Goal: Task Accomplishment & Management: Complete application form

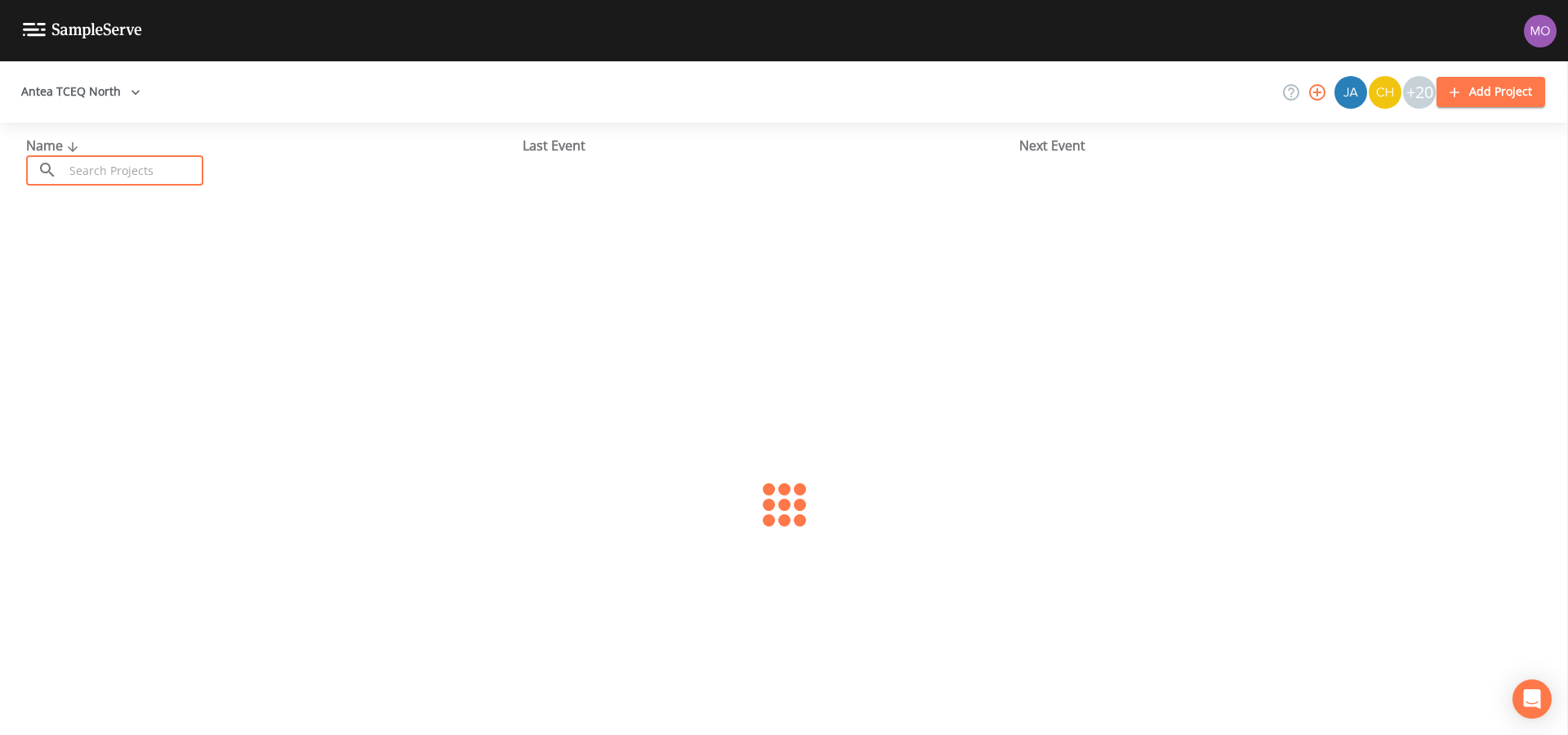
click at [100, 172] on input "text" at bounding box center [133, 170] width 140 height 30
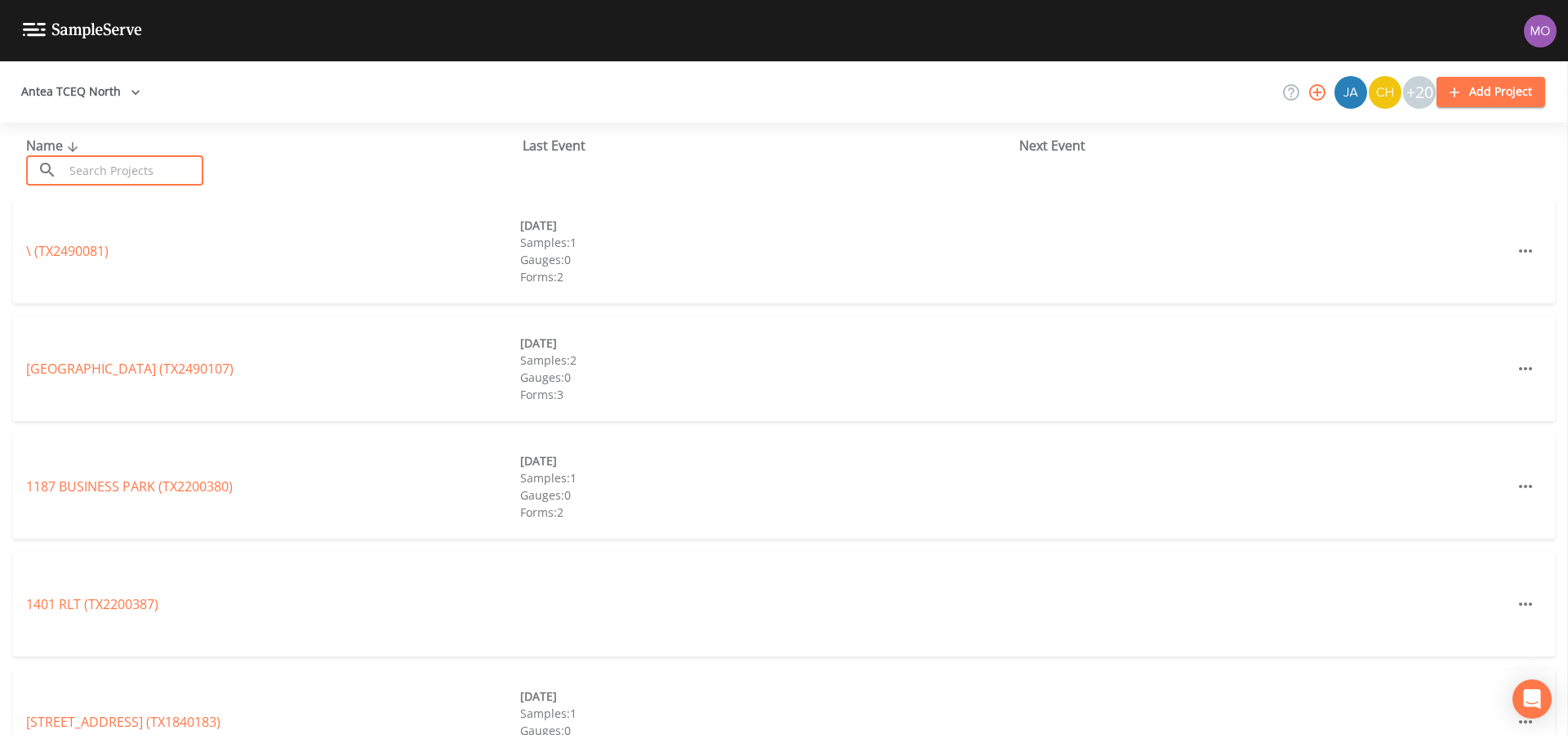
paste input "TX0610023"
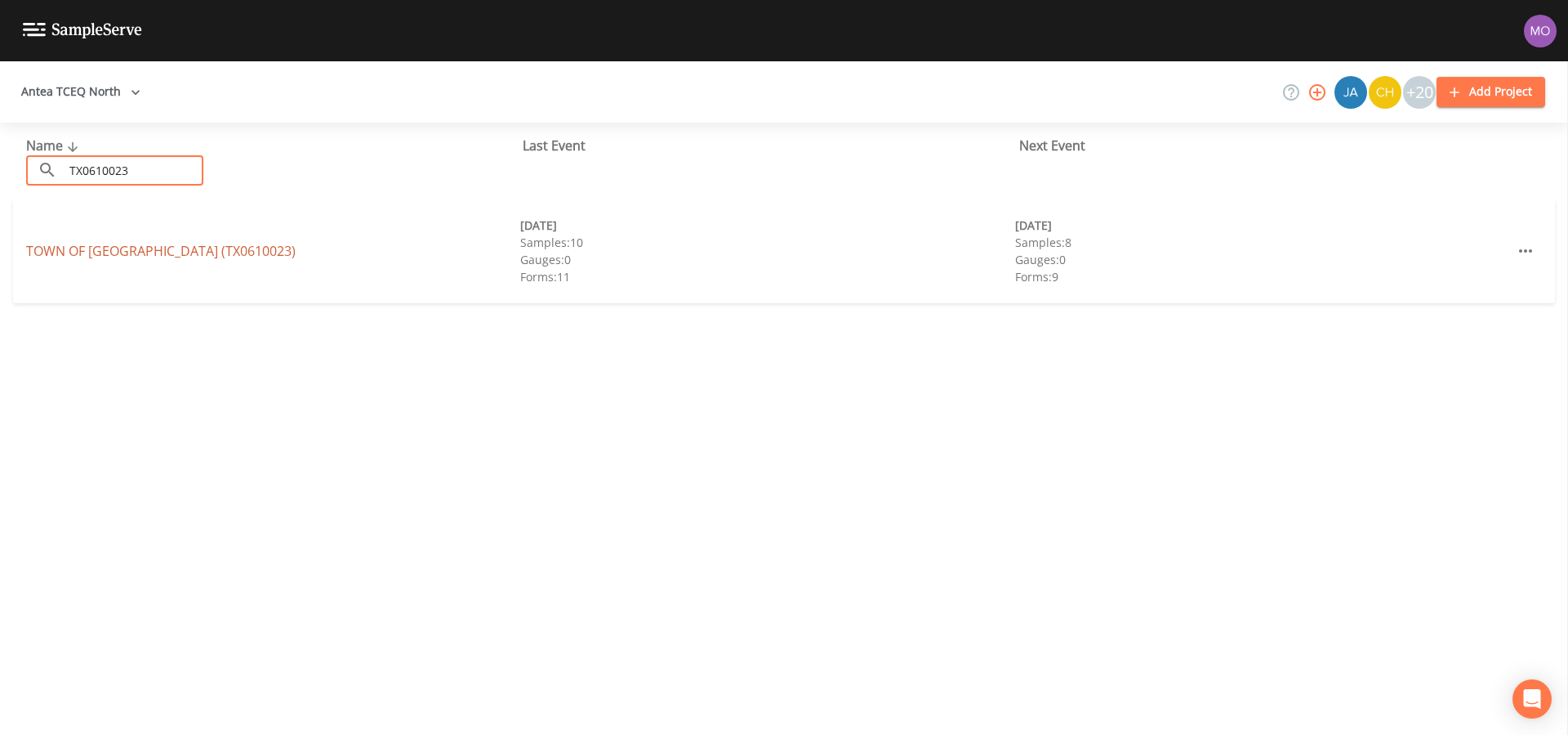
type input "TX0610023"
click at [94, 246] on link "TOWN OF FLOWER MOUND (TX0610023)" at bounding box center [161, 251] width 269 height 18
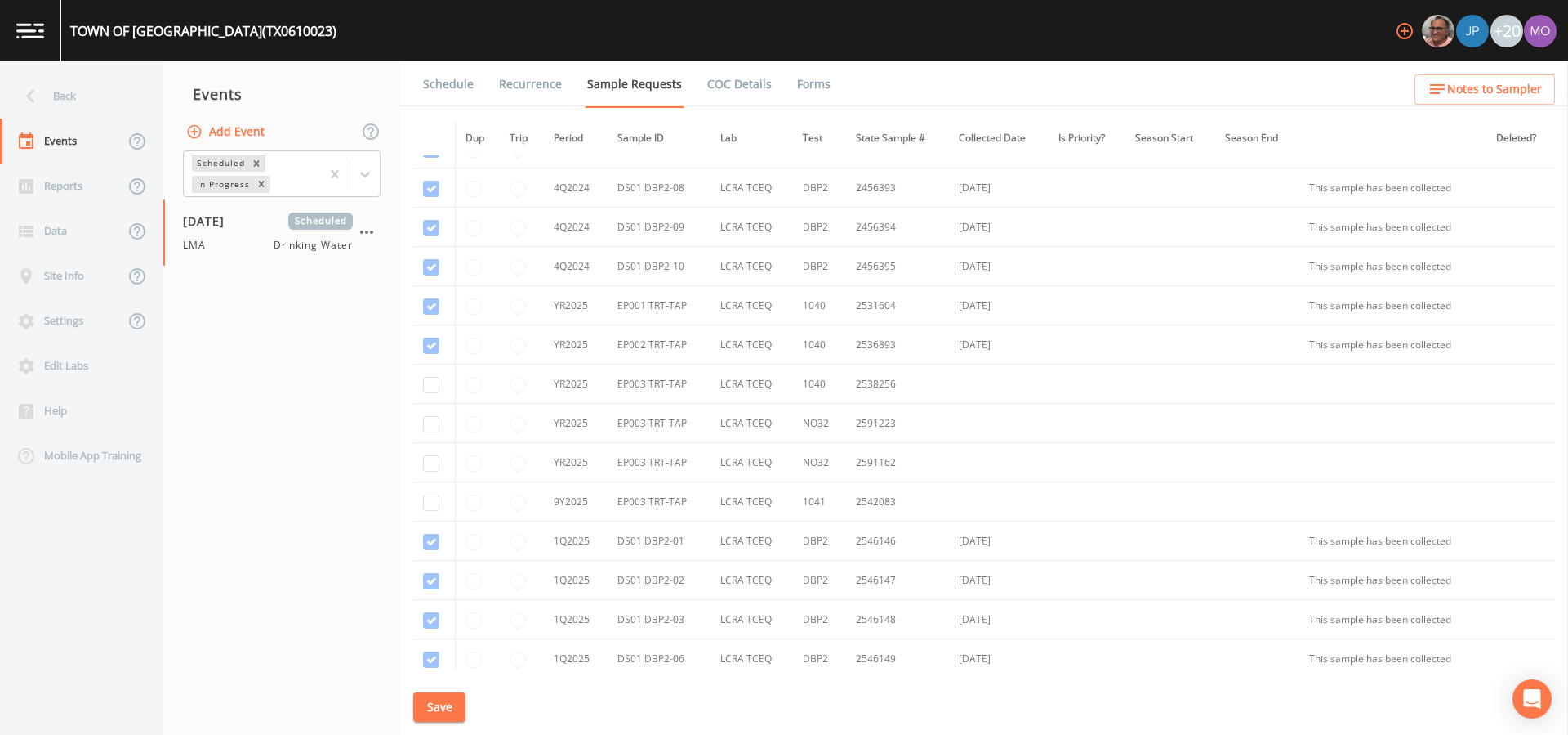
scroll to position [1221, 0]
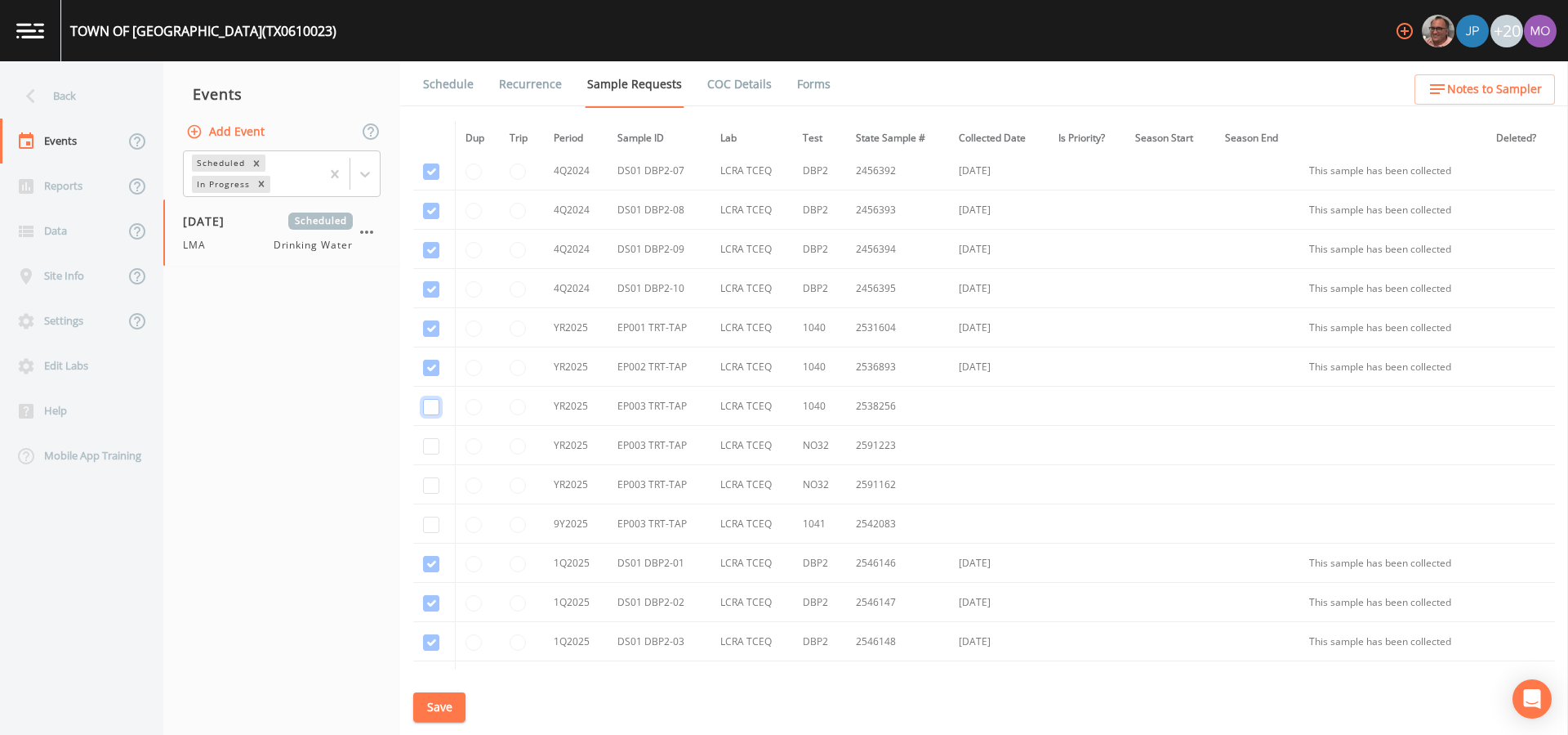
click at [432, 405] on input "checkbox" at bounding box center [432, 407] width 16 height 16
click at [429, 412] on input "checkbox" at bounding box center [432, 407] width 16 height 16
checkbox input "false"
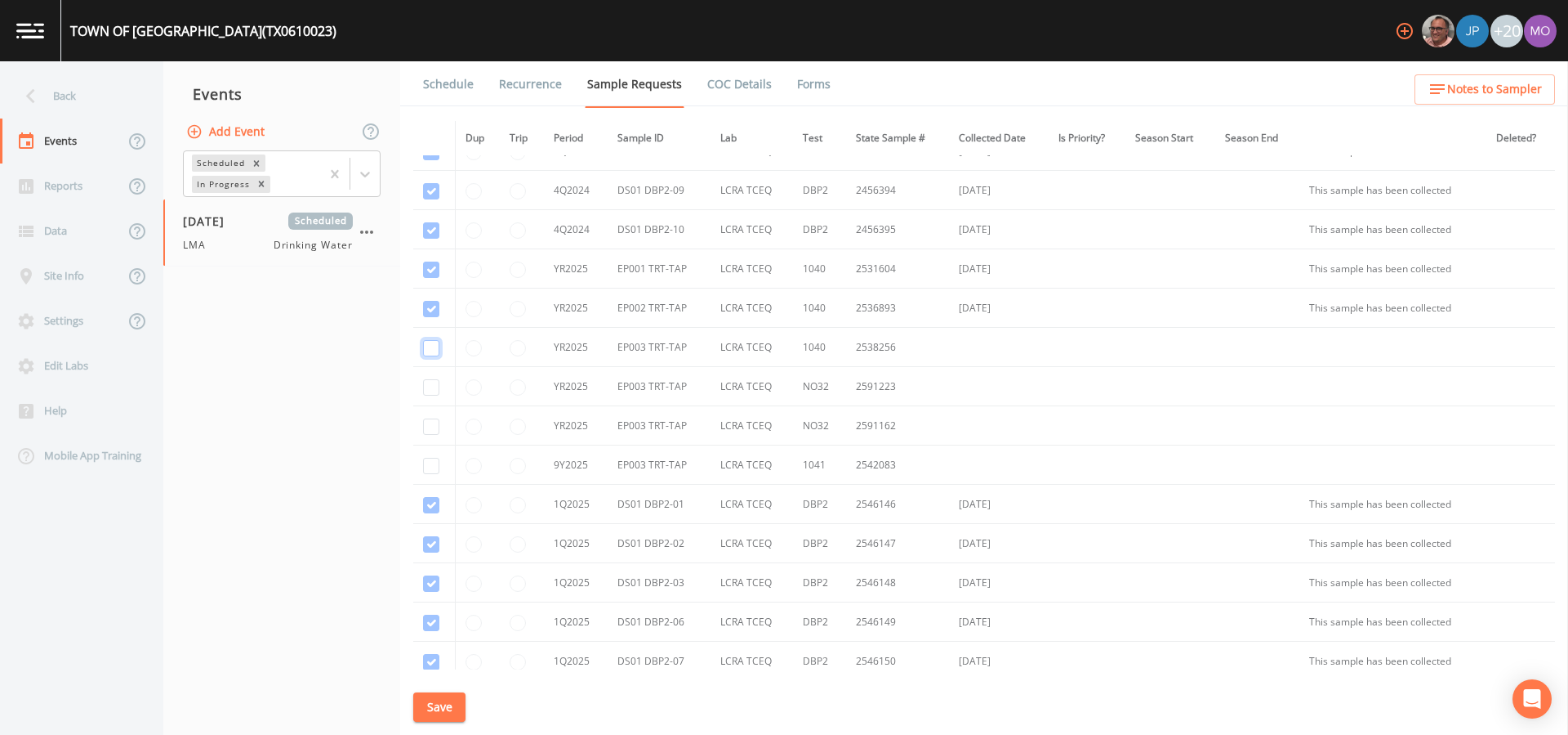
scroll to position [1339, 0]
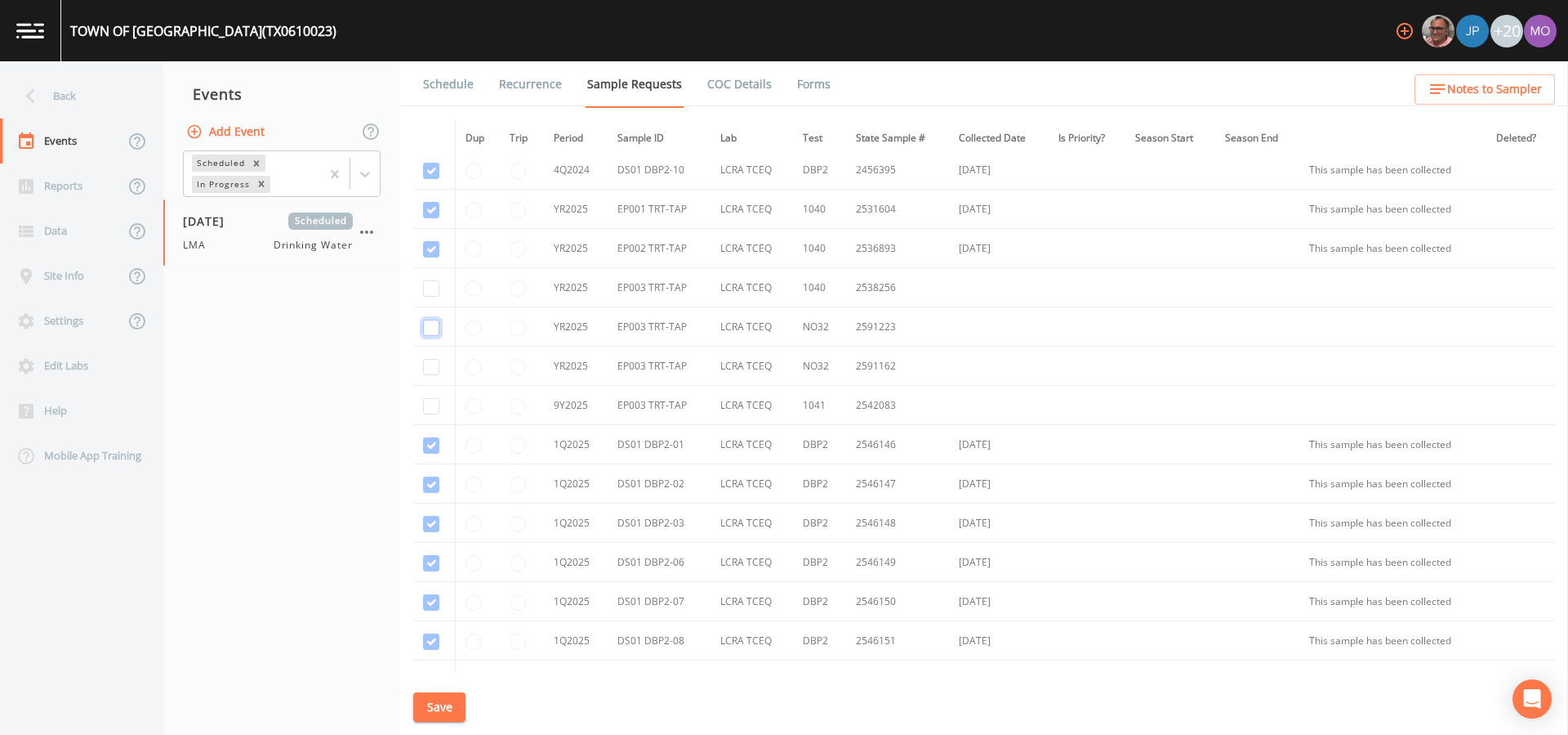
click at [433, 330] on input "checkbox" at bounding box center [432, 328] width 16 height 16
checkbox input "true"
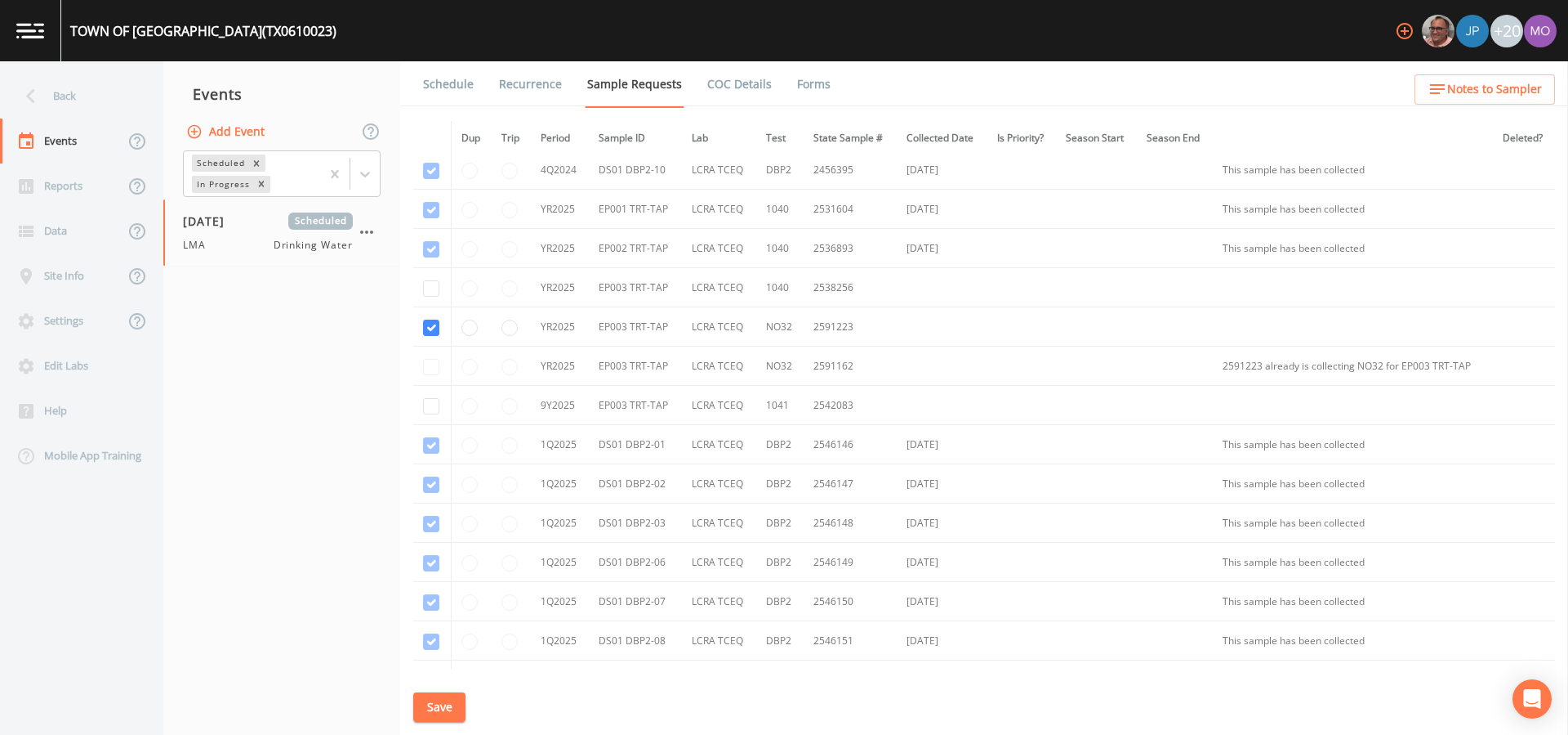
click at [436, 714] on button "Save" at bounding box center [439, 707] width 52 height 30
click at [81, 105] on div "Back" at bounding box center [73, 96] width 147 height 45
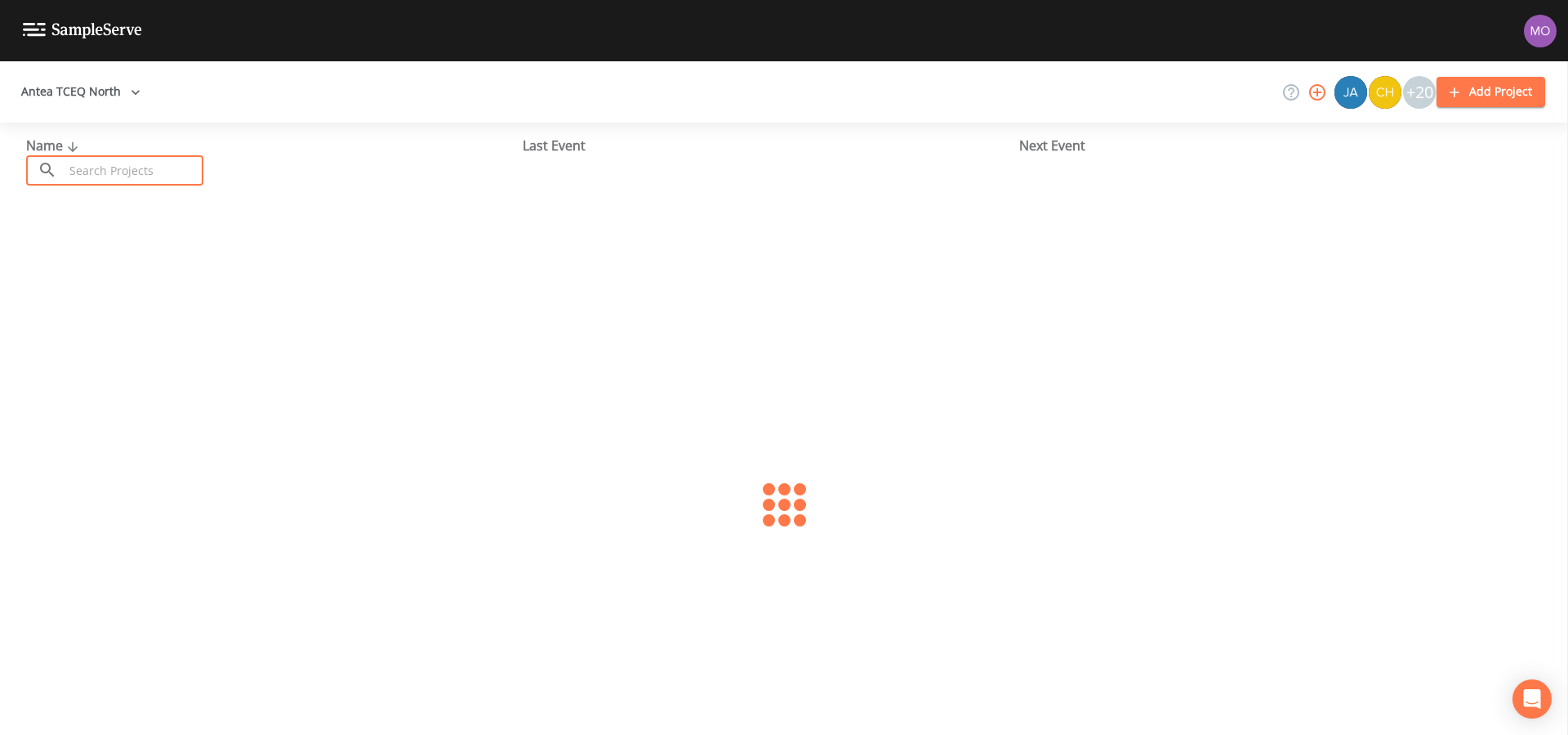
click at [122, 160] on input "text" at bounding box center [133, 170] width 140 height 30
paste input "TX2200328"
type input "TX2200328"
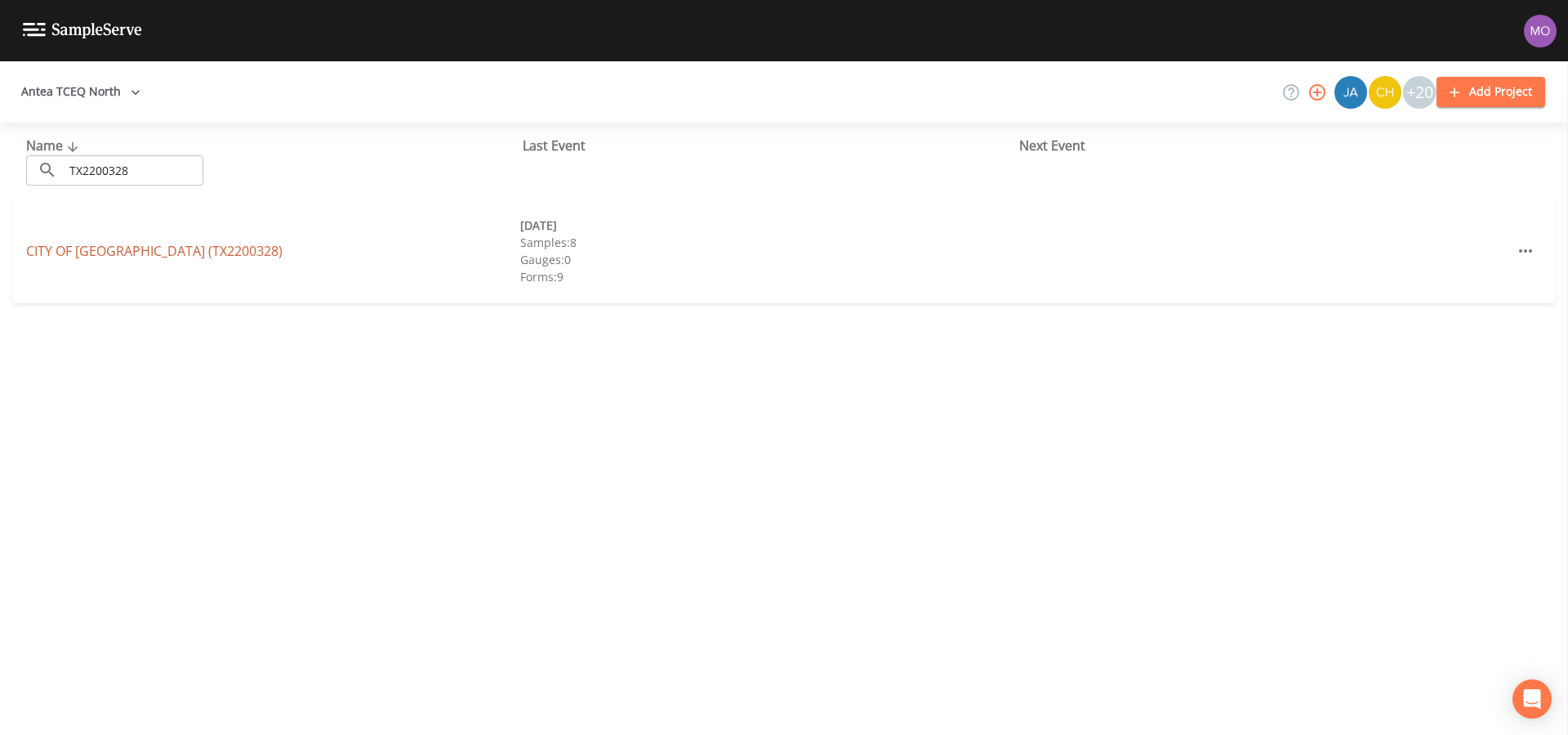
click at [118, 252] on link "CITY OF [GEOGRAPHIC_DATA] (TX2200328)" at bounding box center [154, 251] width 256 height 18
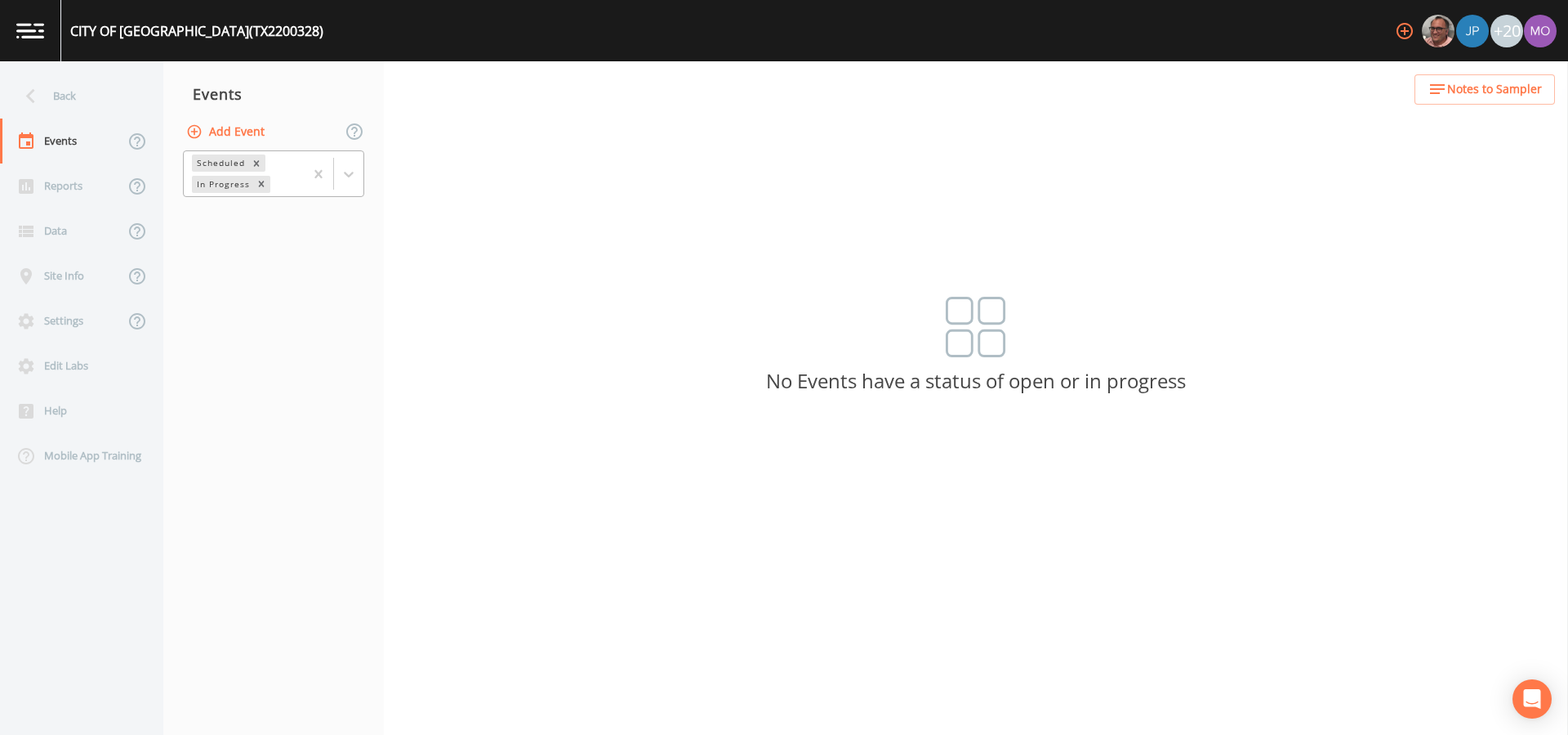
click at [220, 182] on div "In Progress" at bounding box center [222, 184] width 60 height 17
click at [220, 215] on div "Completed" at bounding box center [273, 221] width 181 height 28
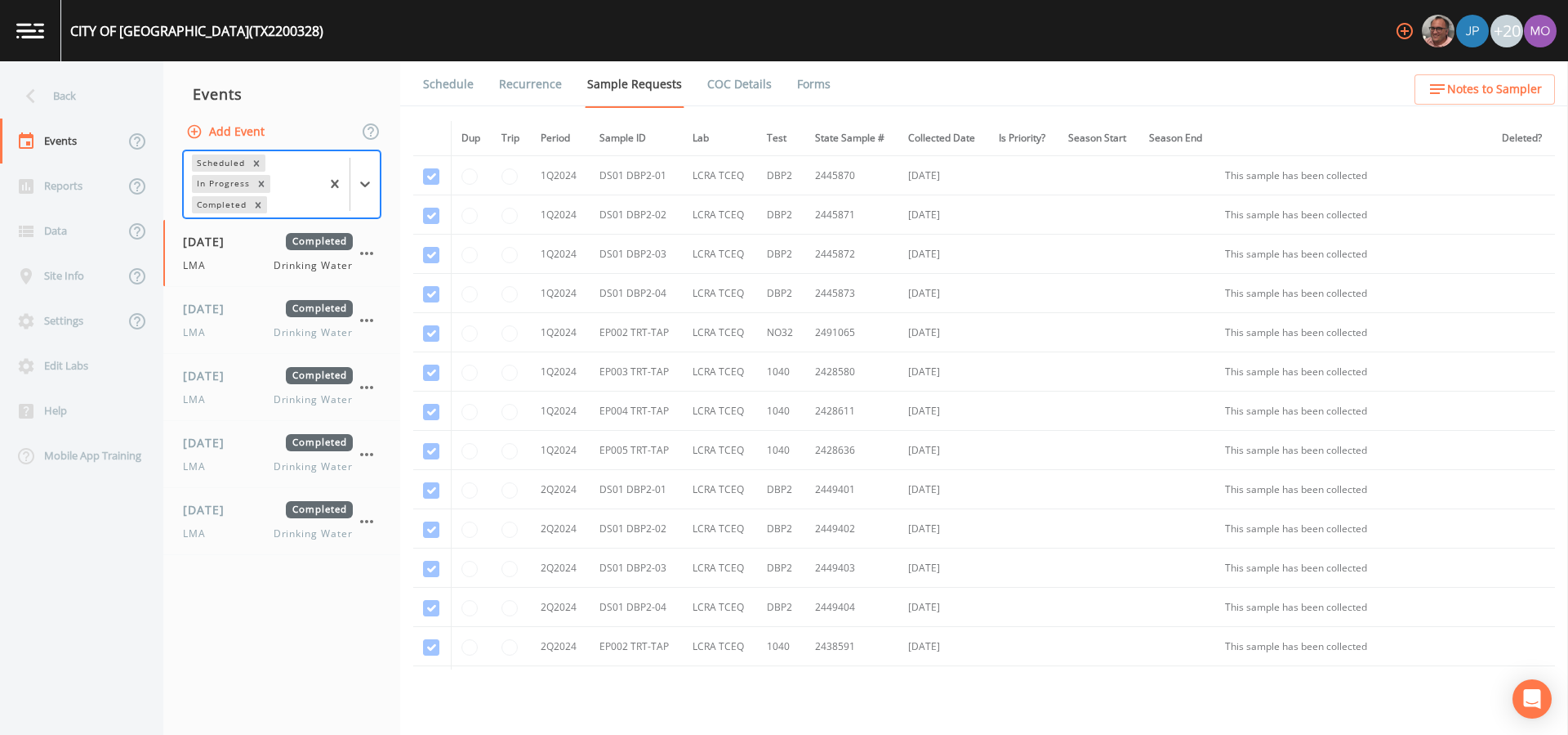
click at [252, 134] on button "Add Event" at bounding box center [226, 132] width 88 height 30
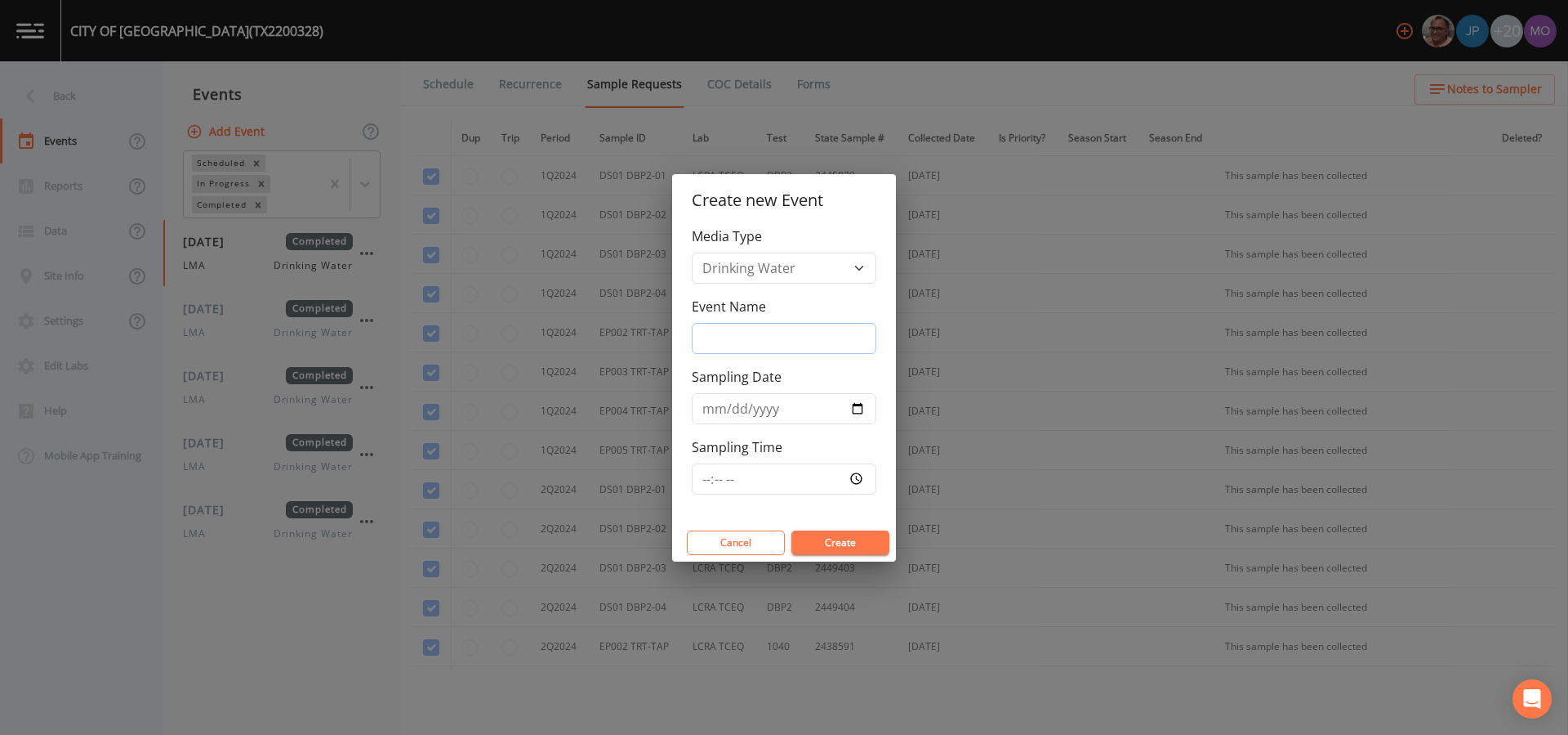
click at [797, 343] on input "Event Name" at bounding box center [784, 339] width 184 height 31
type input "LMA"
click at [853, 410] on input "Sampling Date" at bounding box center [784, 409] width 184 height 31
type input "[DATE]"
click at [824, 541] on button "Create" at bounding box center [840, 543] width 98 height 25
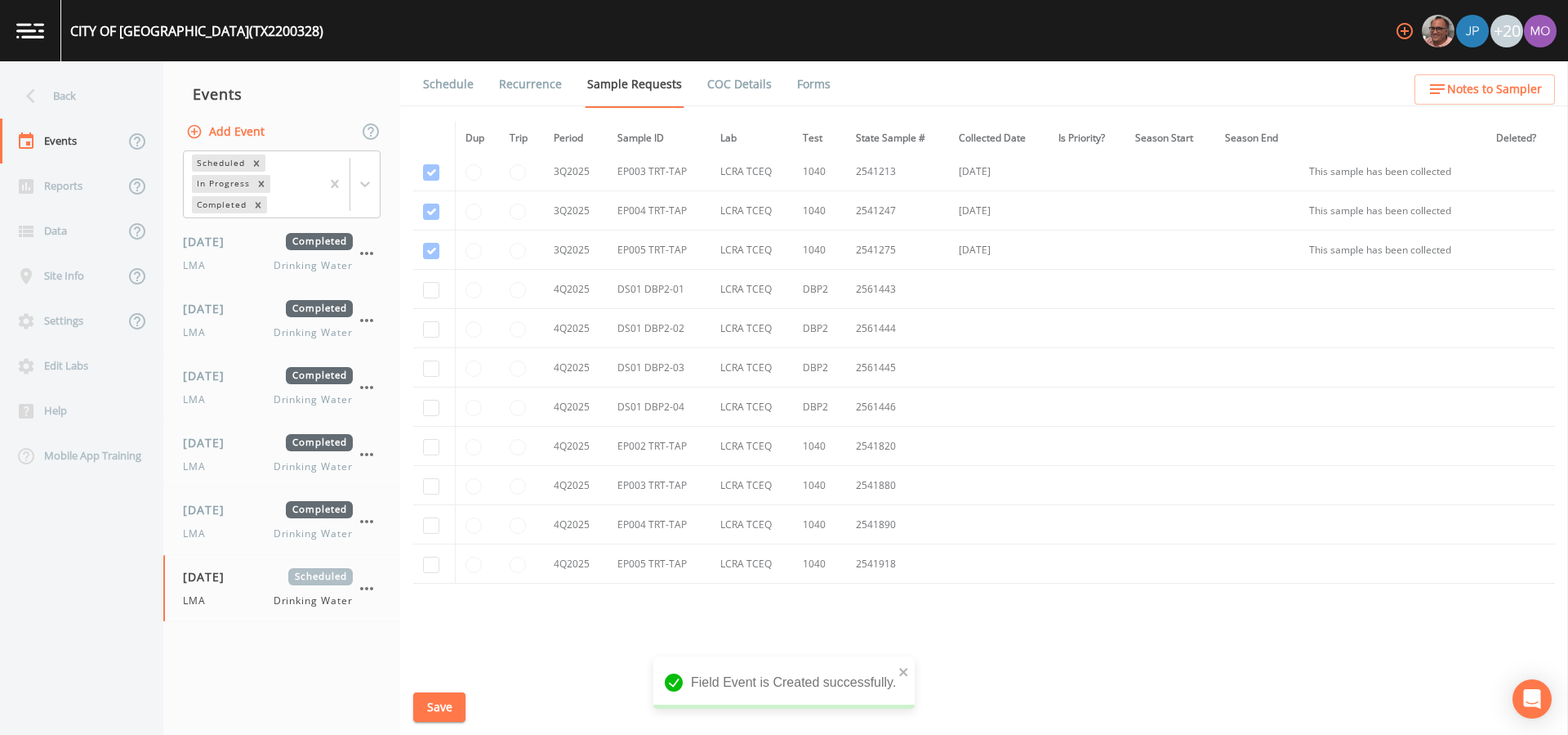
scroll to position [2128, 0]
click at [427, 247] on input "checkbox" at bounding box center [432, 246] width 16 height 16
checkbox input "true"
click at [427, 284] on input "checkbox" at bounding box center [432, 284] width 16 height 16
checkbox input "true"
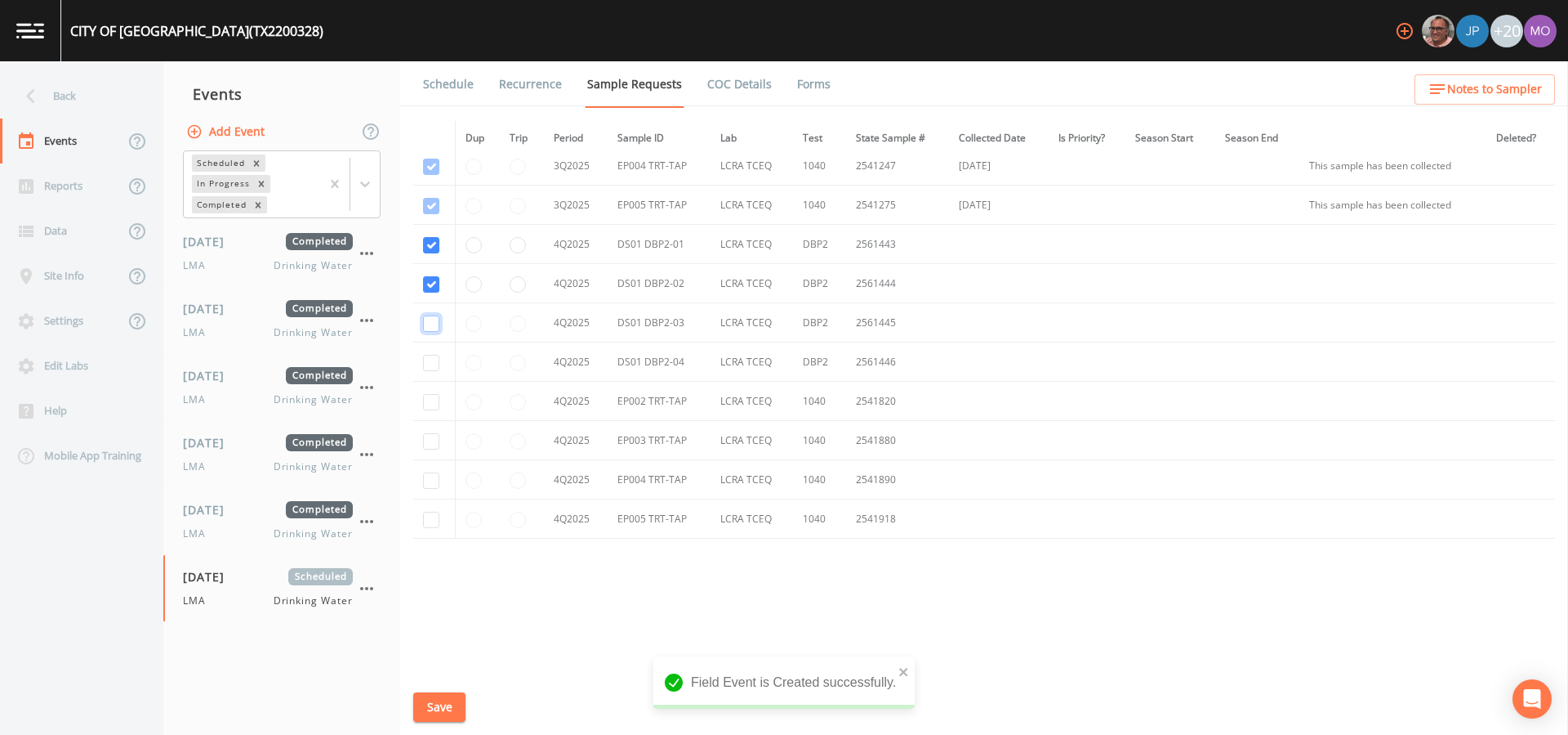
click at [432, 322] on input "checkbox" at bounding box center [432, 324] width 16 height 16
checkbox input "true"
click at [429, 364] on input "checkbox" at bounding box center [432, 363] width 16 height 16
checkbox input "true"
click at [431, 400] on input "checkbox" at bounding box center [432, 402] width 16 height 16
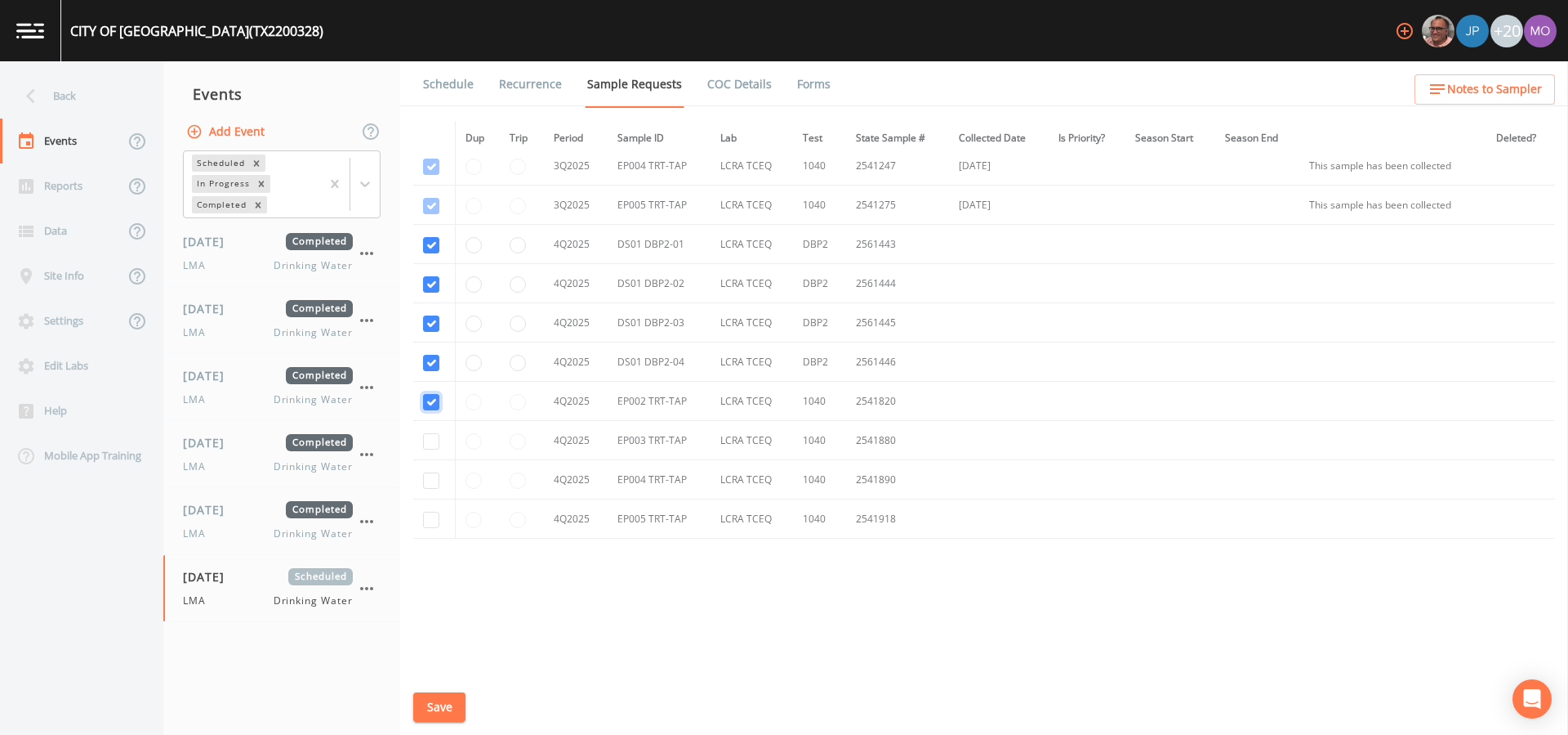
checkbox input "true"
click at [435, 442] on input "checkbox" at bounding box center [432, 442] width 16 height 16
checkbox input "true"
click at [433, 481] on input "checkbox" at bounding box center [432, 480] width 16 height 16
checkbox input "true"
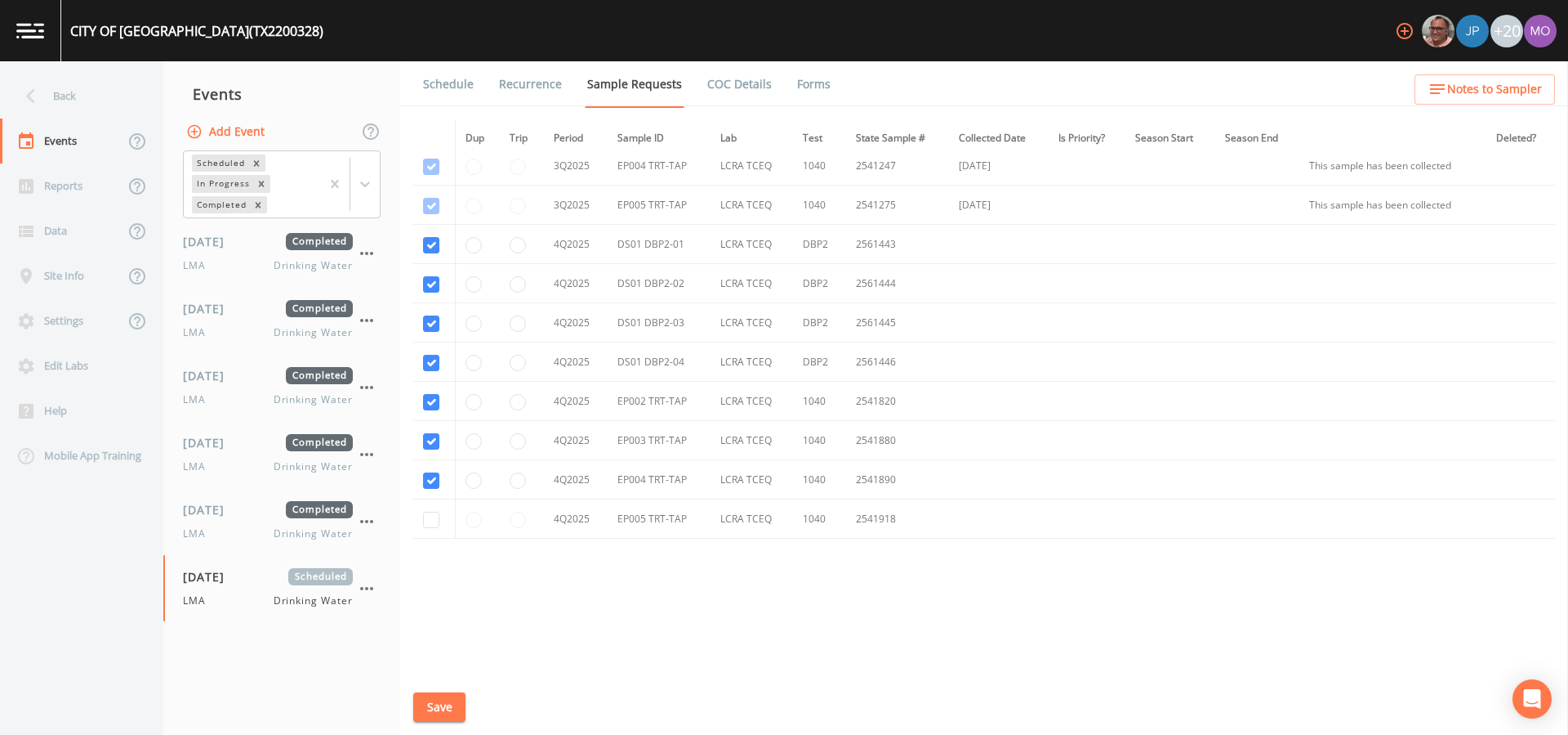
click at [432, 530] on td at bounding box center [434, 519] width 42 height 40
click at [432, 527] on input "checkbox" at bounding box center [432, 520] width 16 height 16
checkbox input "true"
click at [437, 714] on button "Save" at bounding box center [439, 707] width 52 height 30
click at [452, 80] on link "Schedule" at bounding box center [448, 84] width 55 height 46
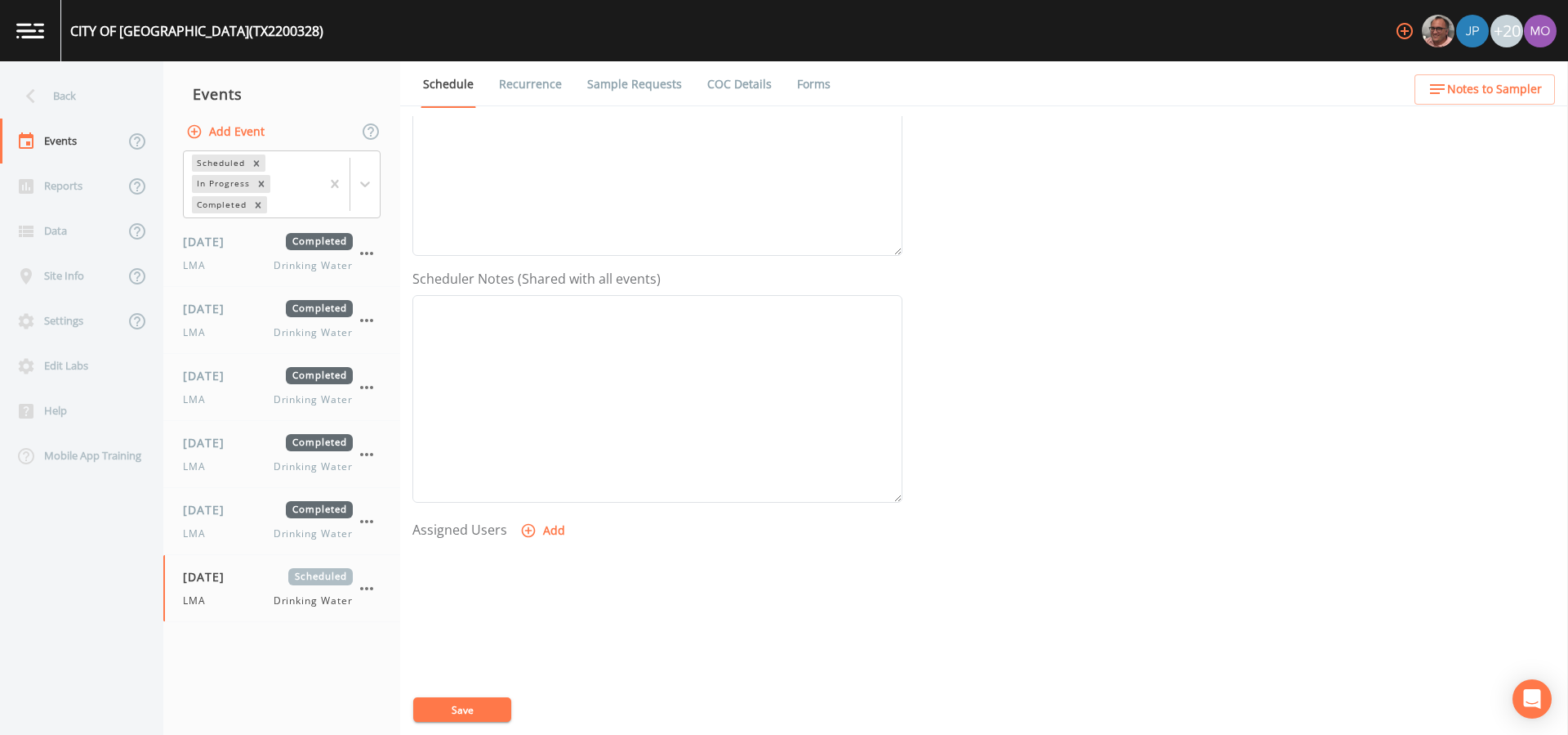
scroll to position [404, 0]
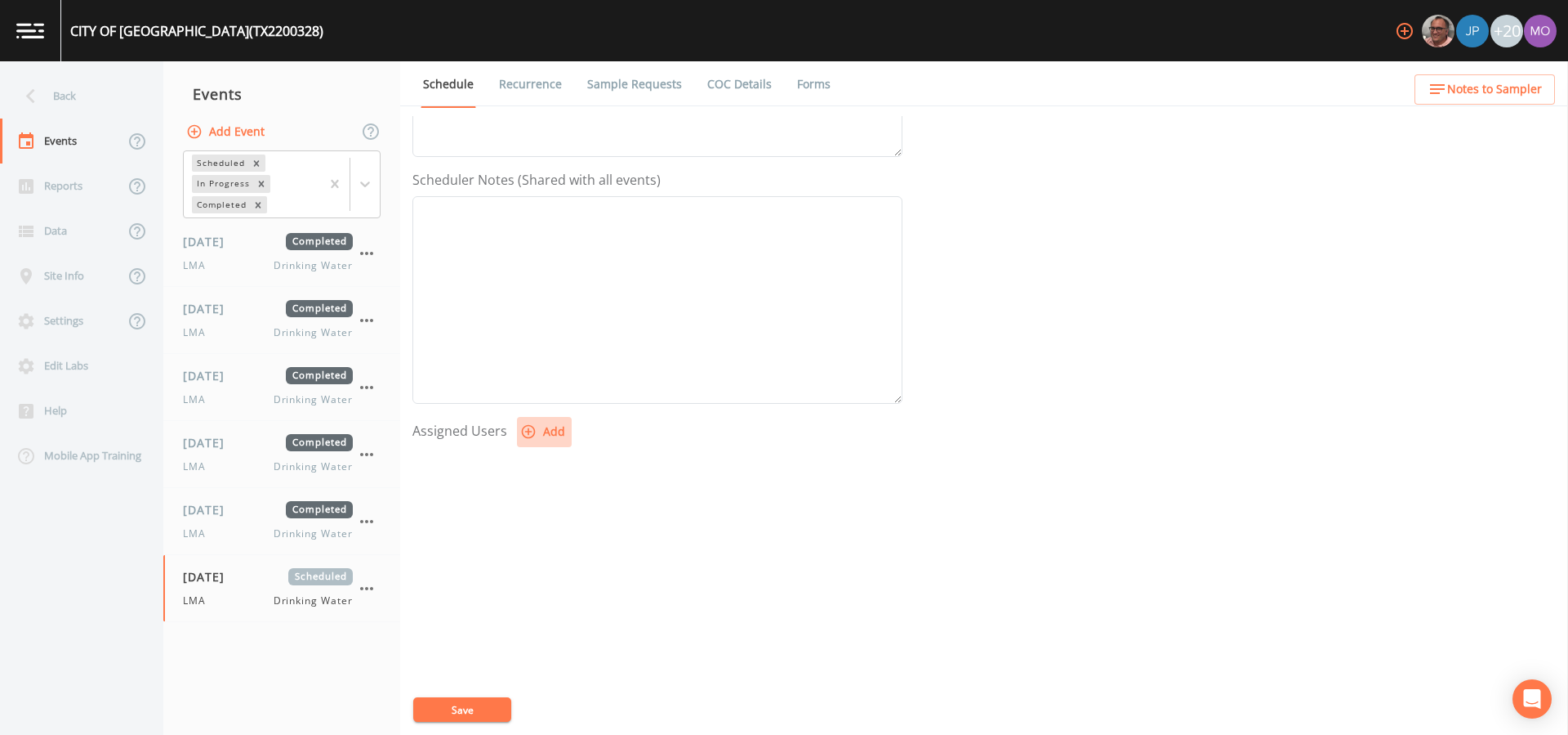
click at [530, 441] on button "Add" at bounding box center [544, 432] width 54 height 30
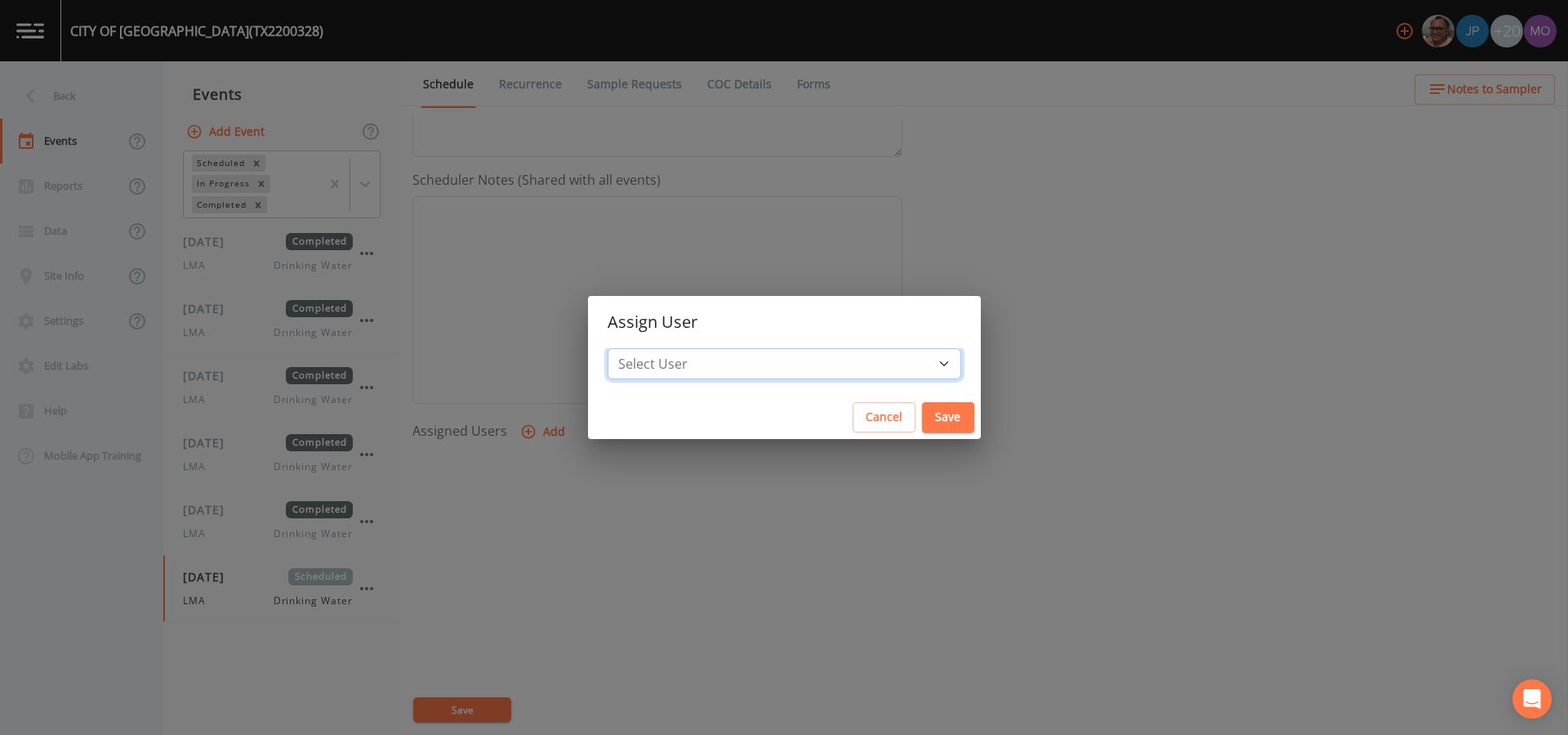
click at [702, 368] on select "Select User [PERSON_NAME] [PERSON_NAME] [PERSON_NAME] [PERSON_NAME] [PERSON_NAM…" at bounding box center [784, 363] width 353 height 31
select select "929757a4-3a67-412e-8a17-ec670da8541b"
click at [666, 348] on select "Select User [PERSON_NAME] [PERSON_NAME] [PERSON_NAME] [PERSON_NAME] [PERSON_NAM…" at bounding box center [784, 363] width 353 height 31
click at [922, 427] on button "Save" at bounding box center [948, 417] width 52 height 30
select select
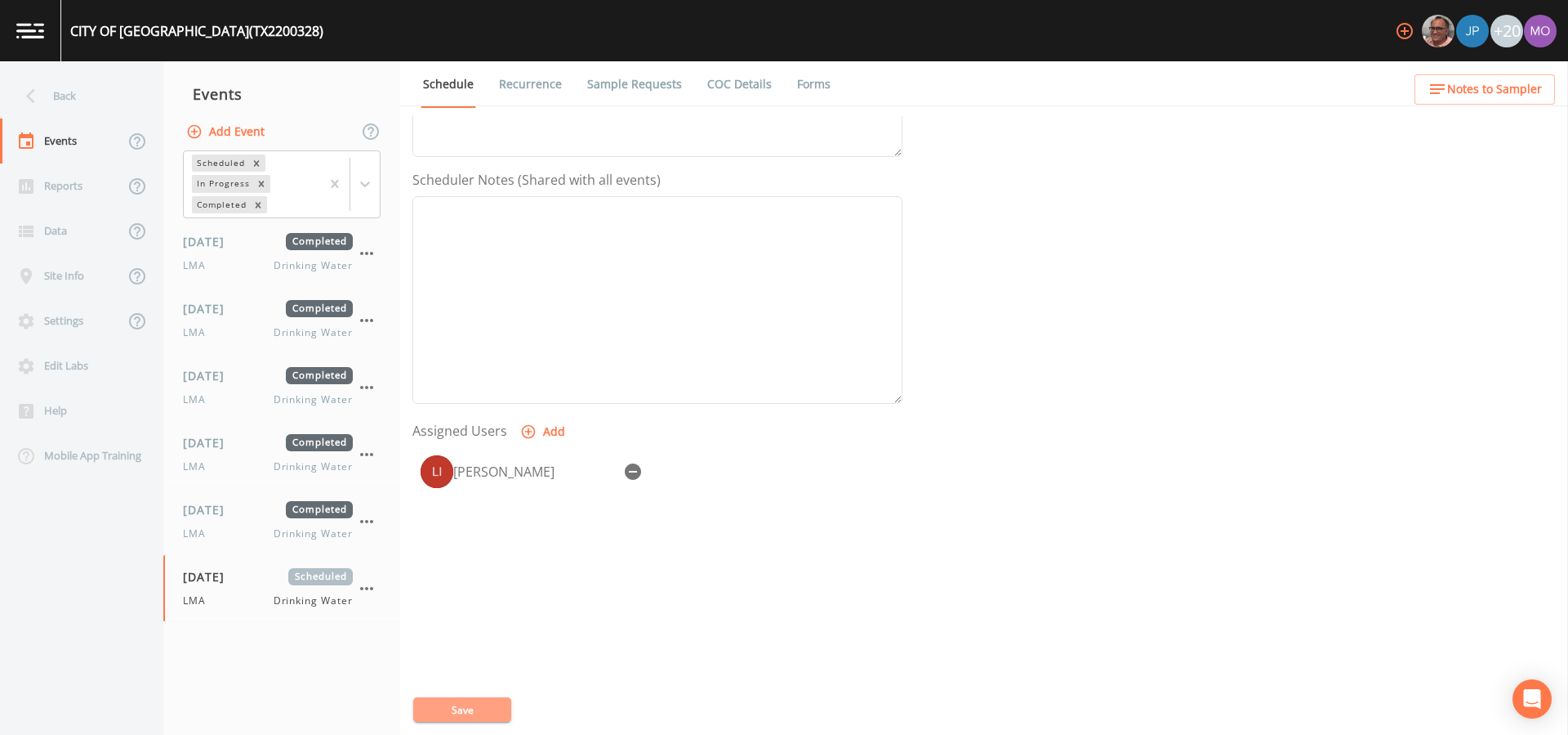
click at [494, 703] on button "Save" at bounding box center [462, 709] width 98 height 25
click at [47, 100] on div "Back" at bounding box center [73, 96] width 147 height 45
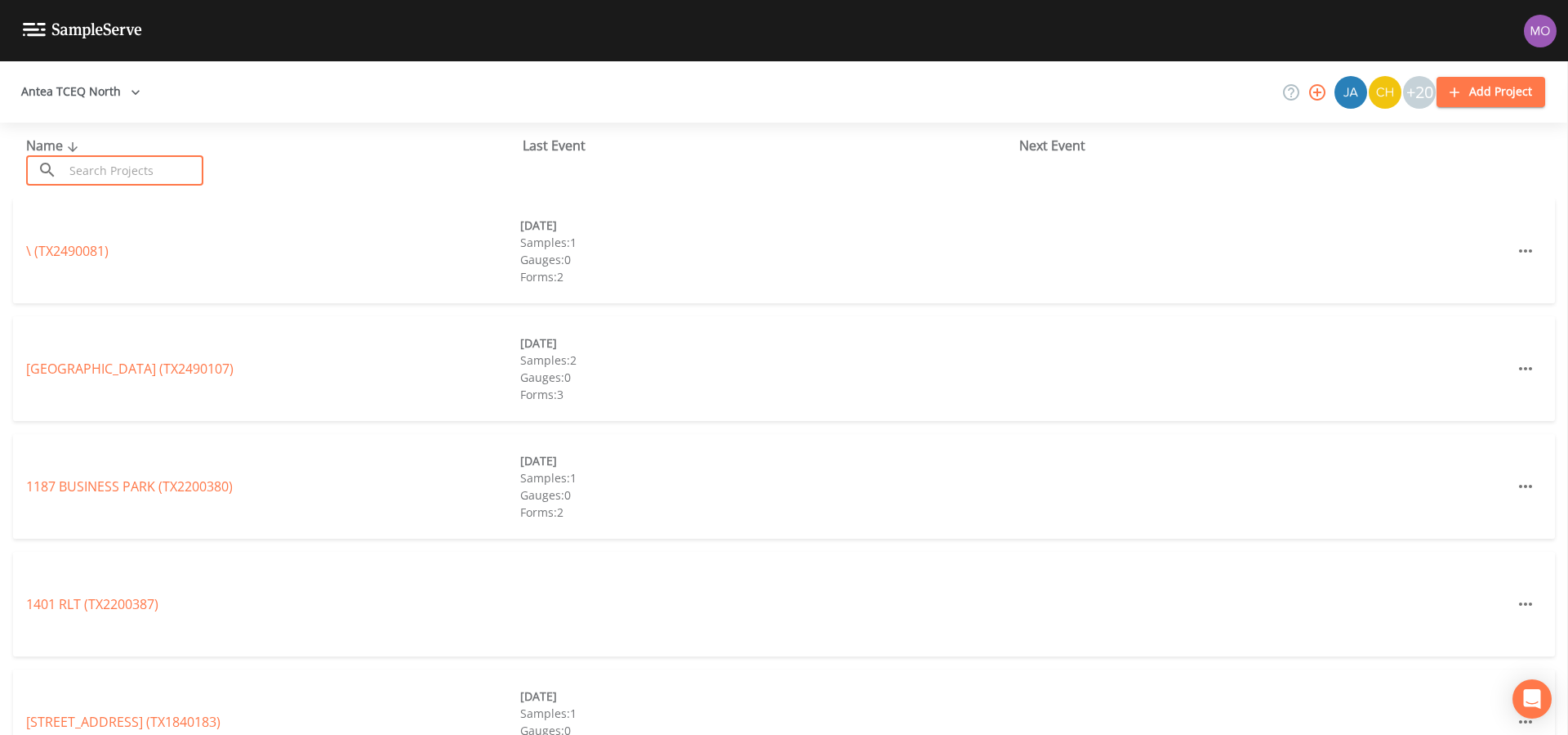
click at [125, 165] on input "text" at bounding box center [133, 170] width 140 height 30
paste input "TX2200022"
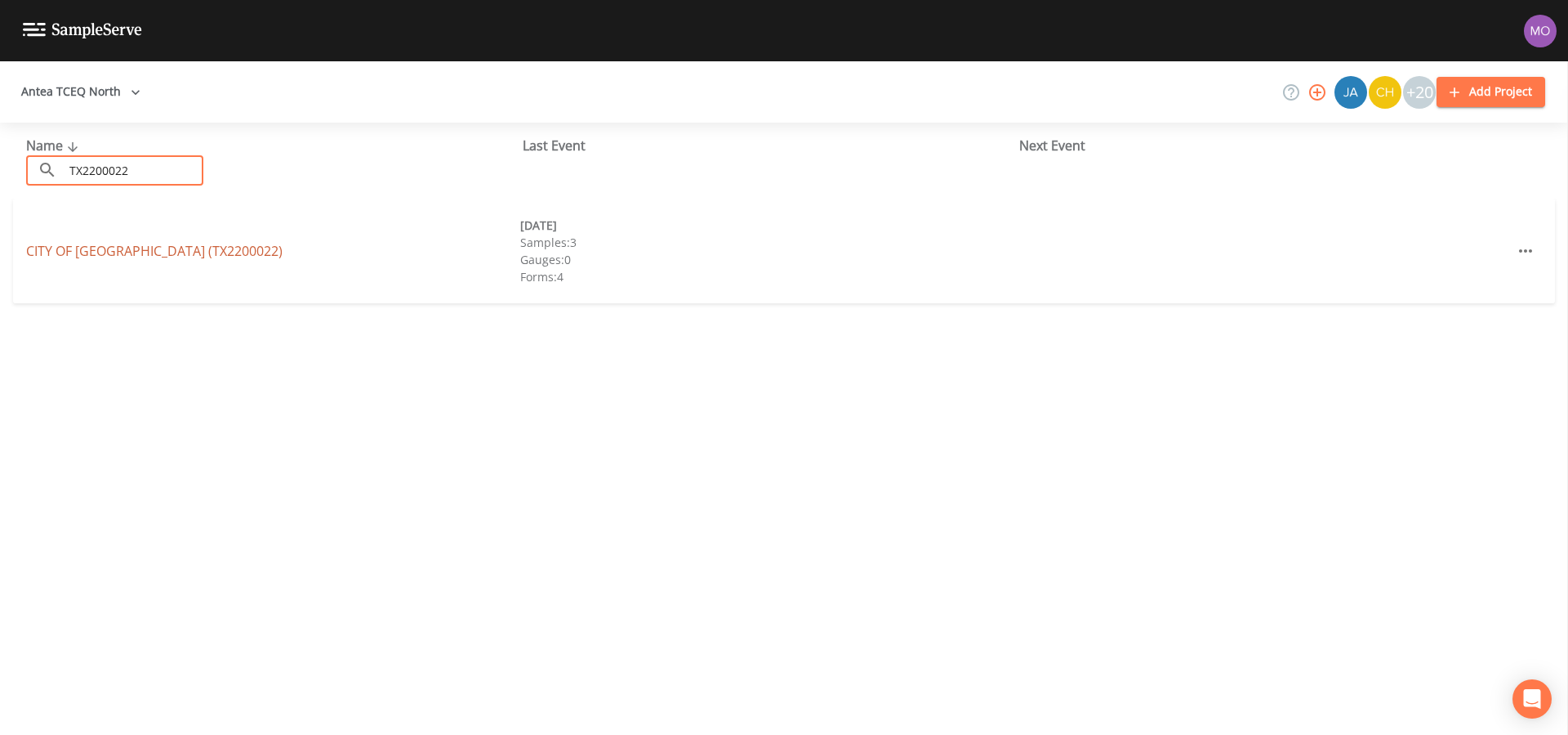
type input "TX2200022"
click at [124, 247] on link "CITY OF [GEOGRAPHIC_DATA] (TX2200022)" at bounding box center [154, 251] width 256 height 18
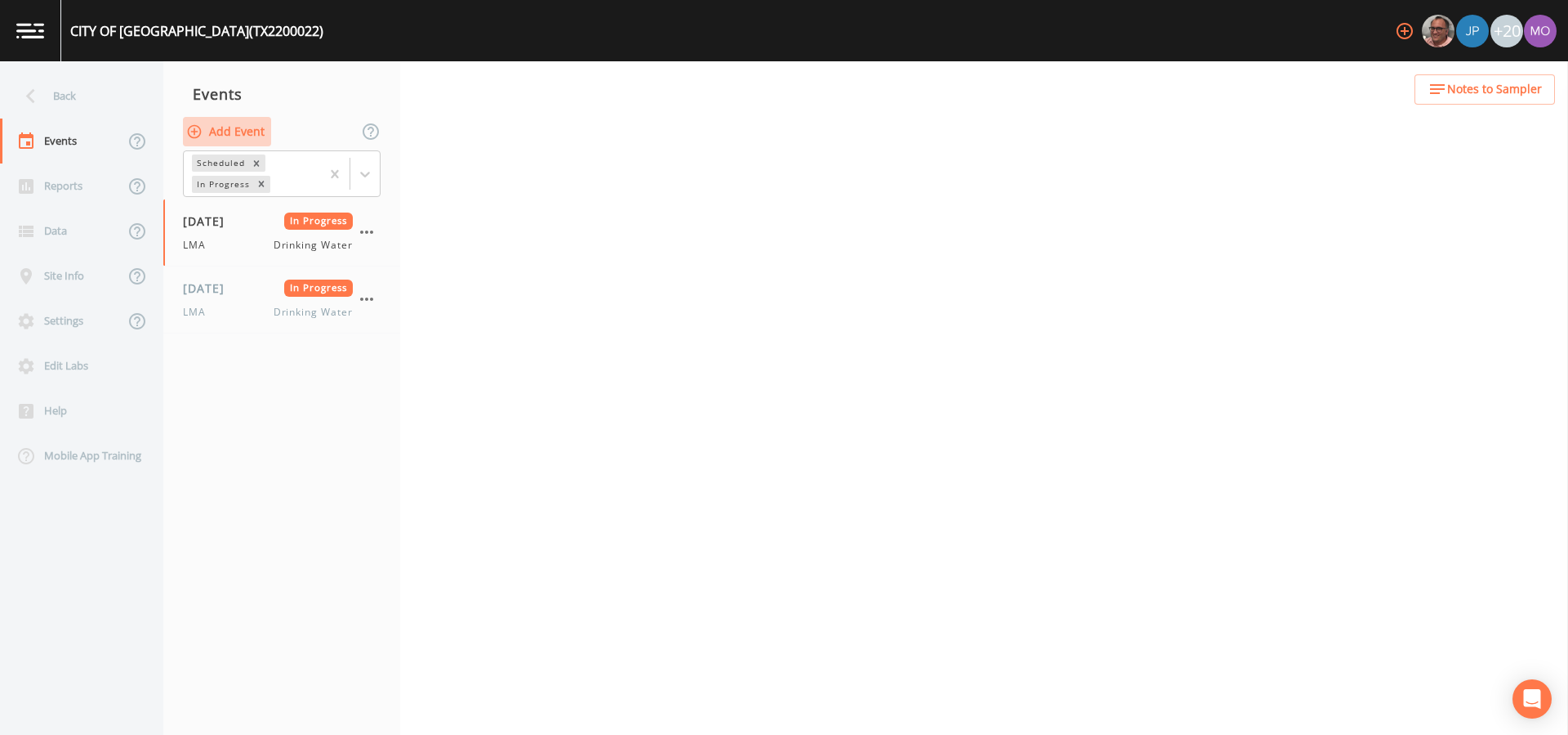
click at [234, 129] on button "Add Event" at bounding box center [226, 132] width 88 height 30
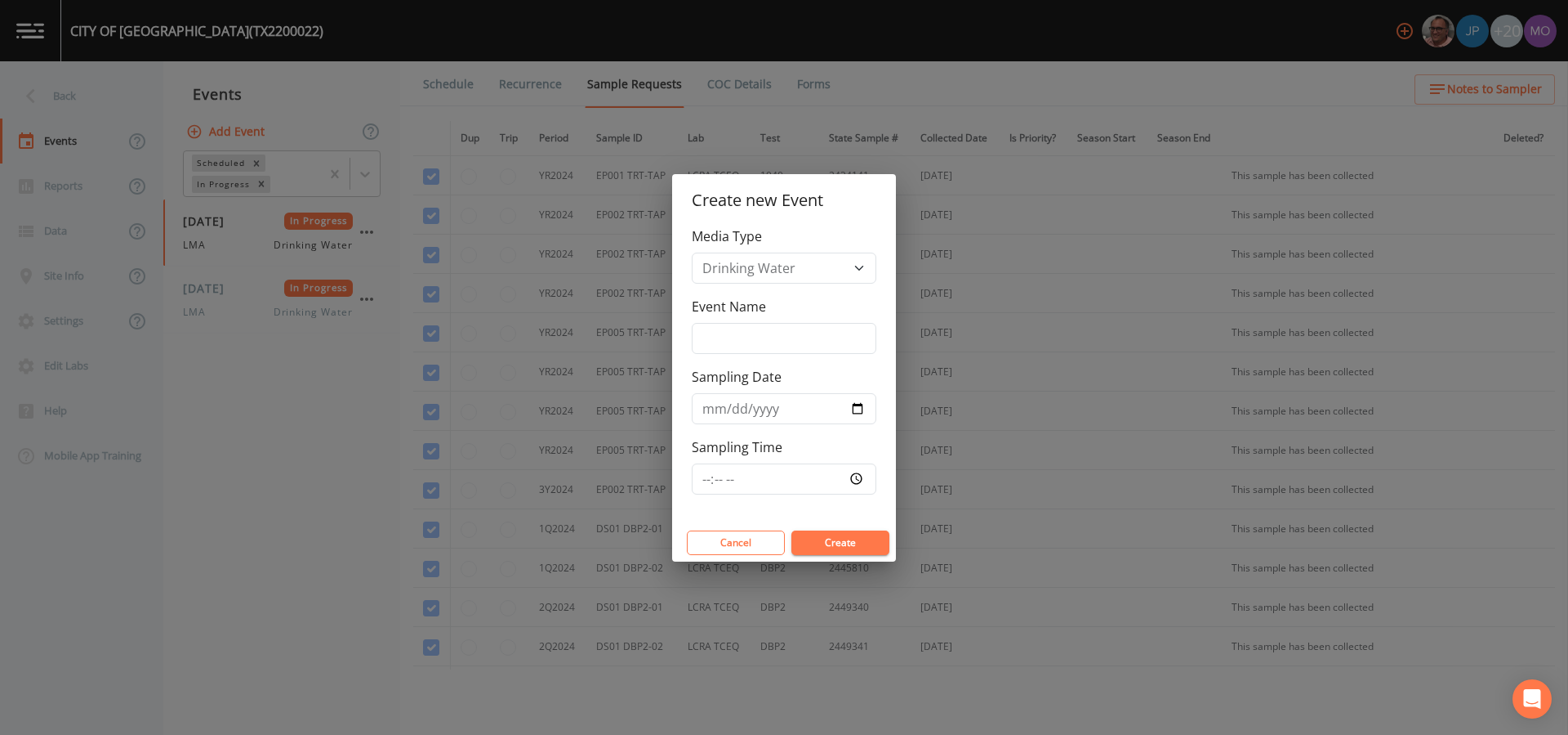
click at [232, 176] on div "Create new Event Media Type Drinking Water Event Name Sampling Date Sampling Ti…" at bounding box center [784, 368] width 1568 height 735
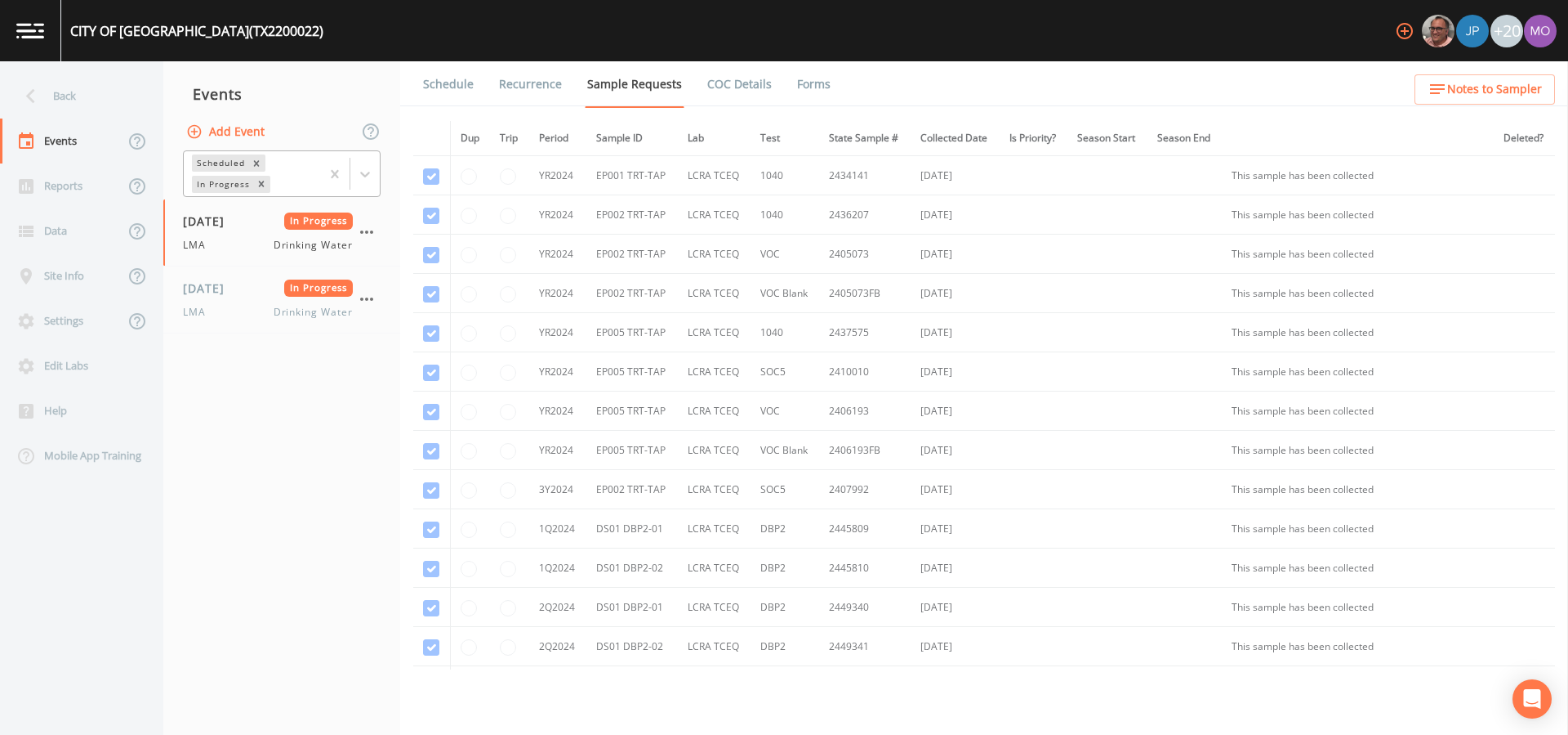
click at [231, 182] on div "In Progress" at bounding box center [222, 184] width 60 height 17
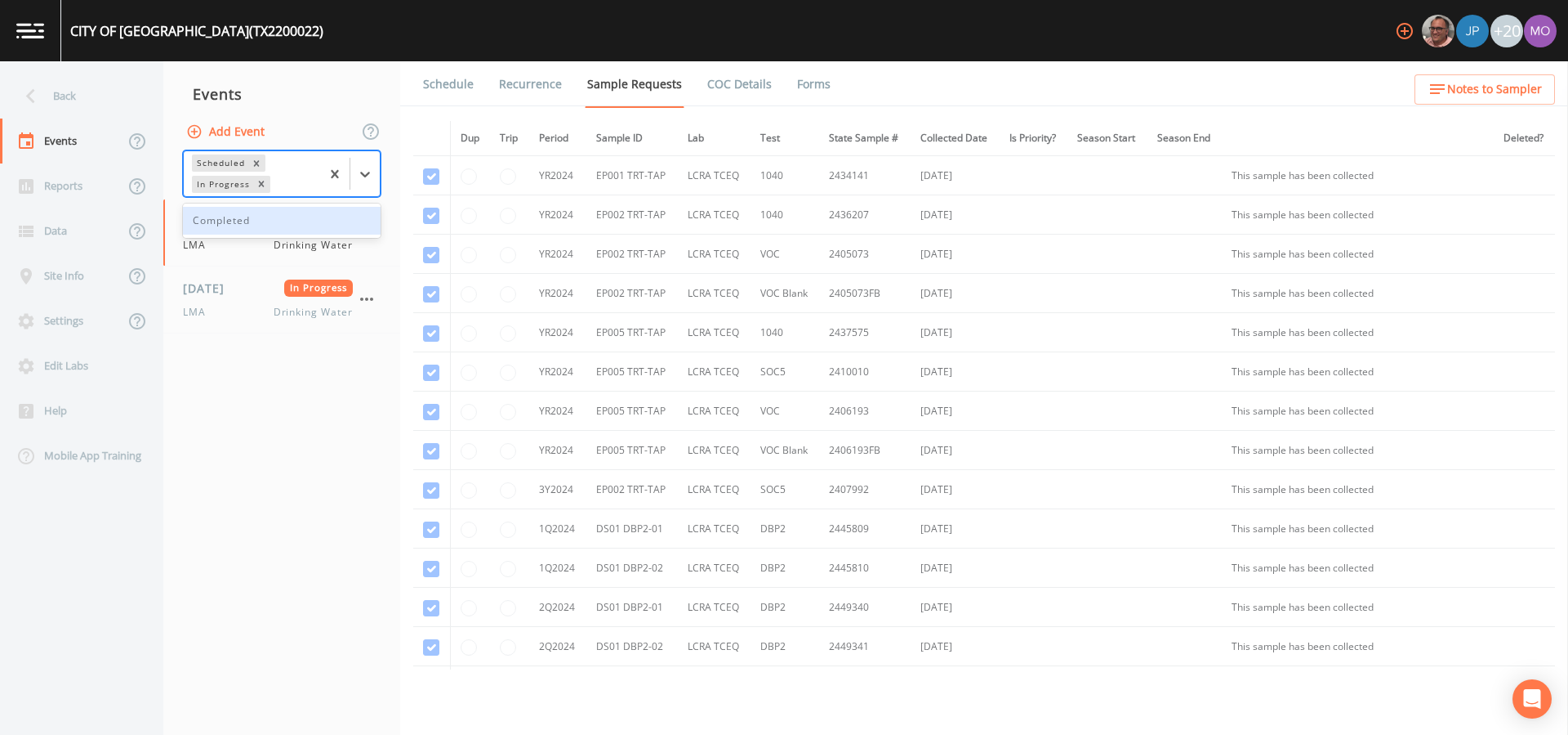
click at [231, 209] on div "Completed" at bounding box center [282, 221] width 198 height 28
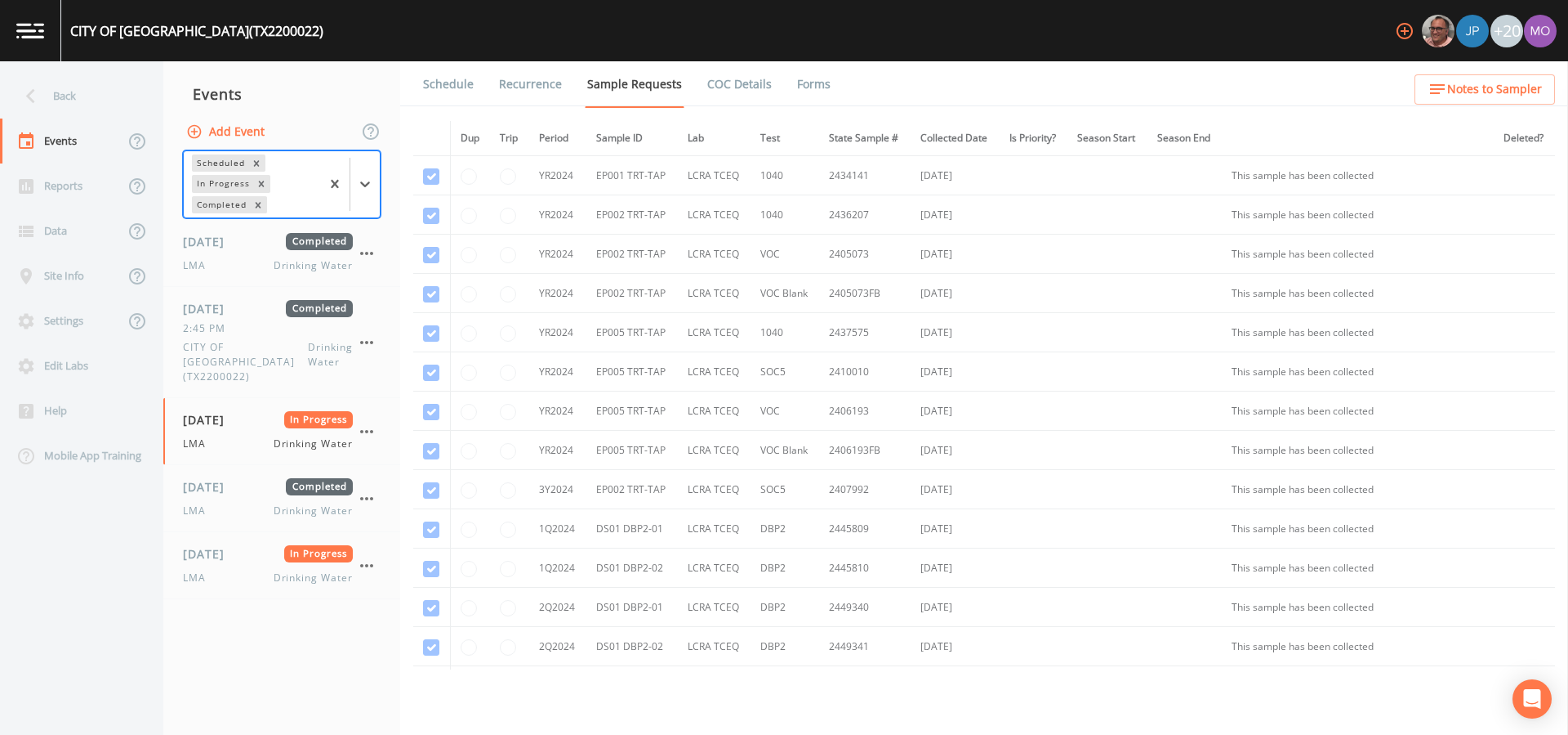
click at [254, 132] on button "Add Event" at bounding box center [226, 132] width 88 height 30
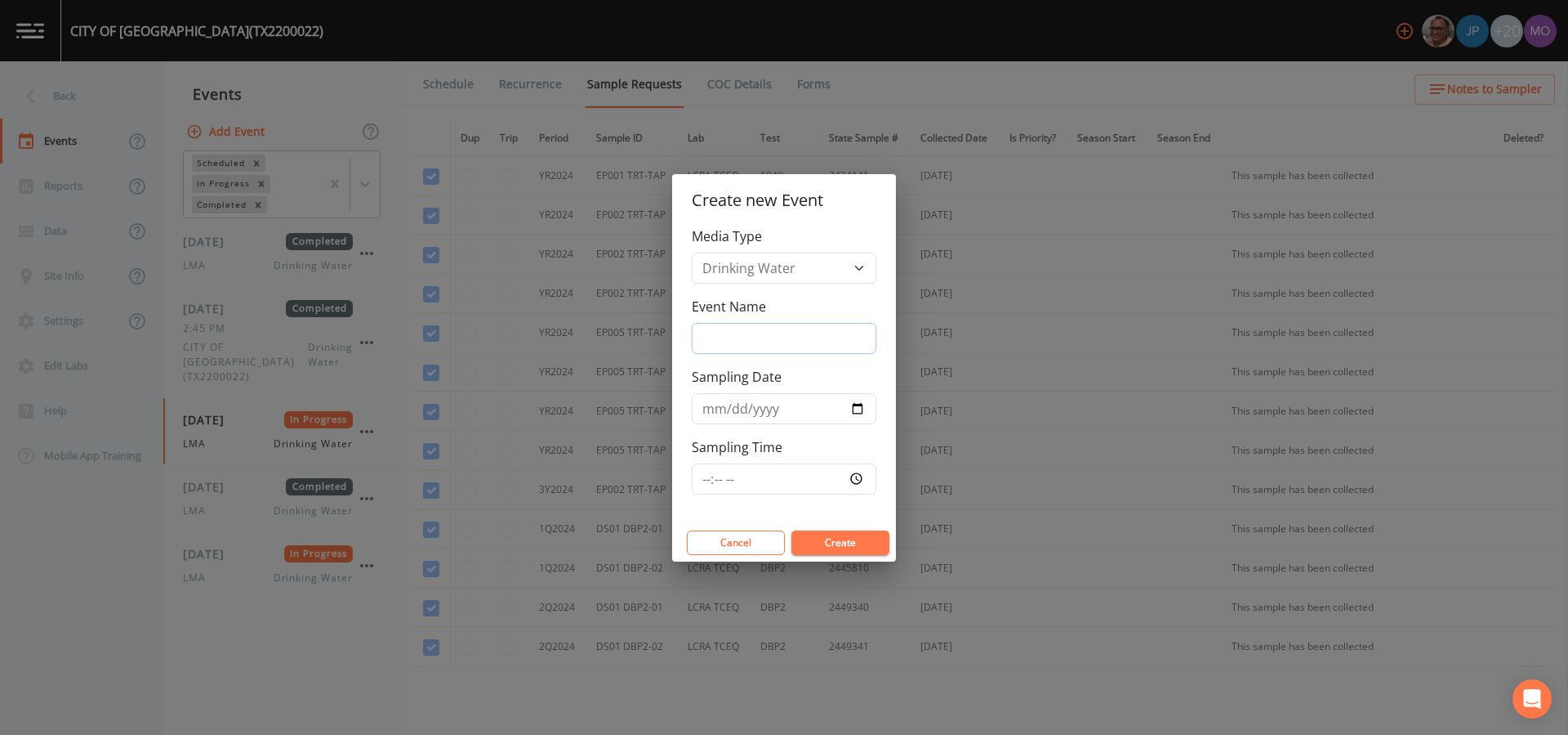
click at [801, 332] on input "Event Name" at bounding box center [784, 339] width 184 height 31
type input "LMA"
click at [853, 406] on input "Sampling Date" at bounding box center [784, 409] width 184 height 31
type input "[DATE]"
click at [837, 545] on button "Create" at bounding box center [840, 543] width 98 height 25
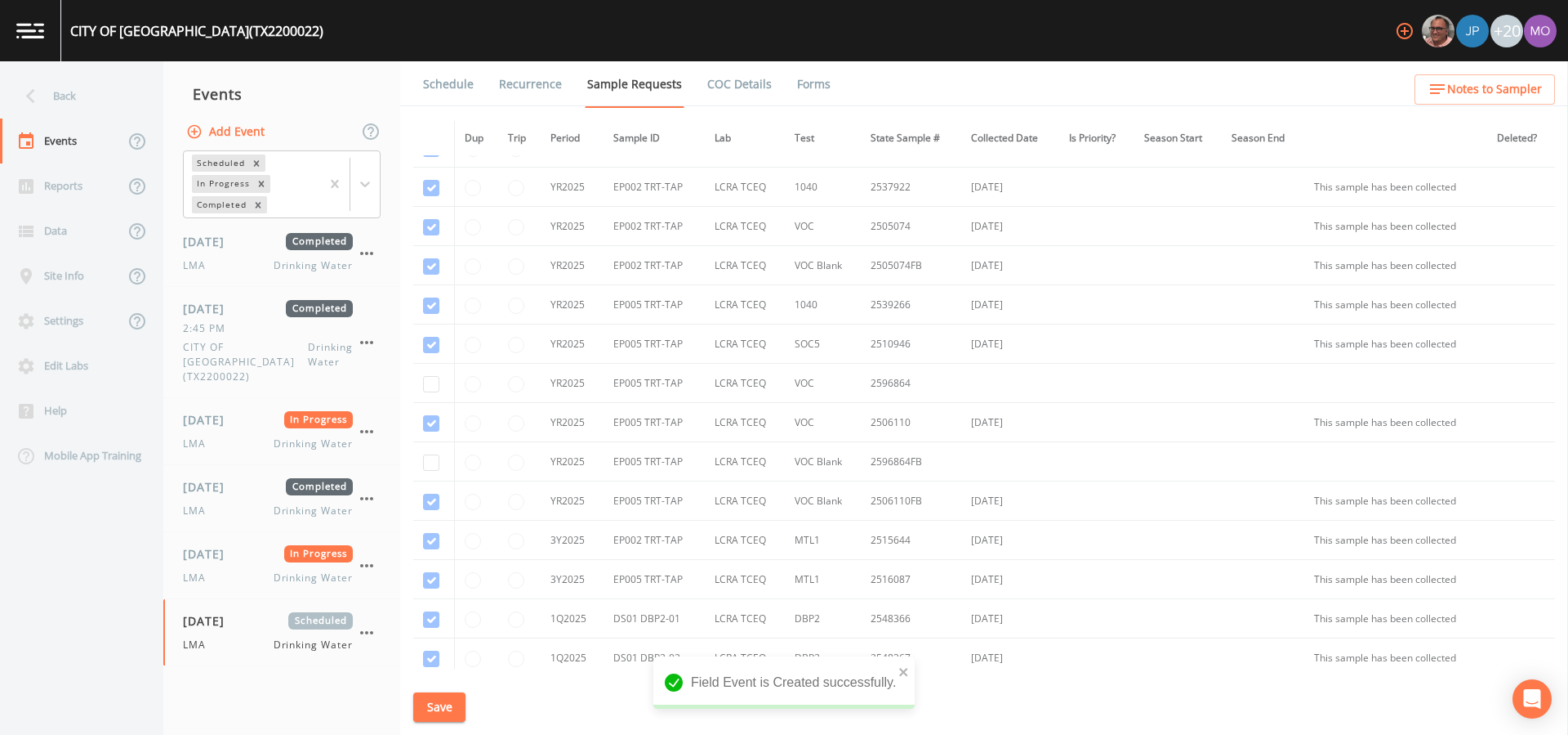
scroll to position [1069, 0]
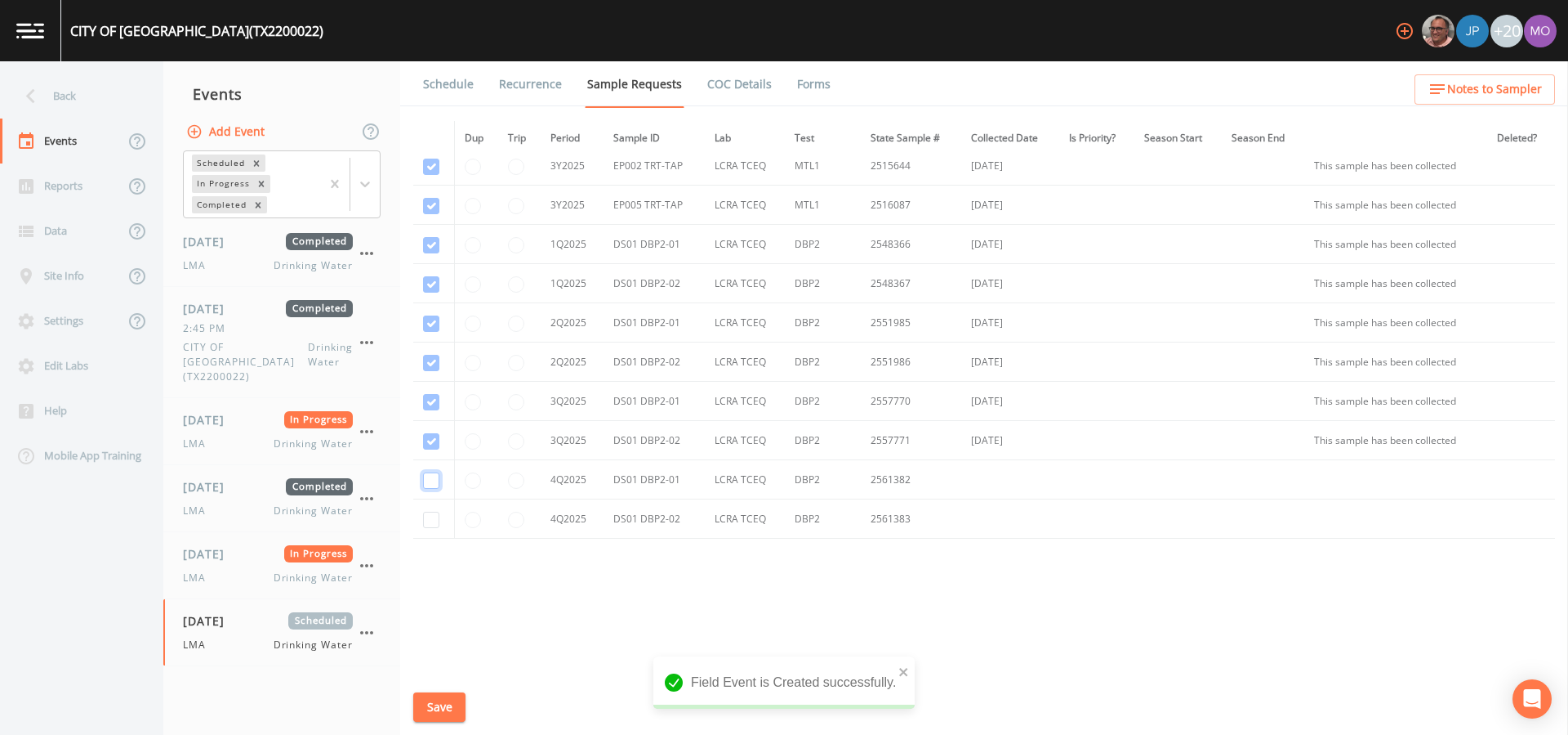
click at [432, 485] on input "checkbox" at bounding box center [432, 480] width 16 height 16
checkbox input "true"
click at [432, 516] on input "checkbox" at bounding box center [432, 520] width 16 height 16
checkbox input "true"
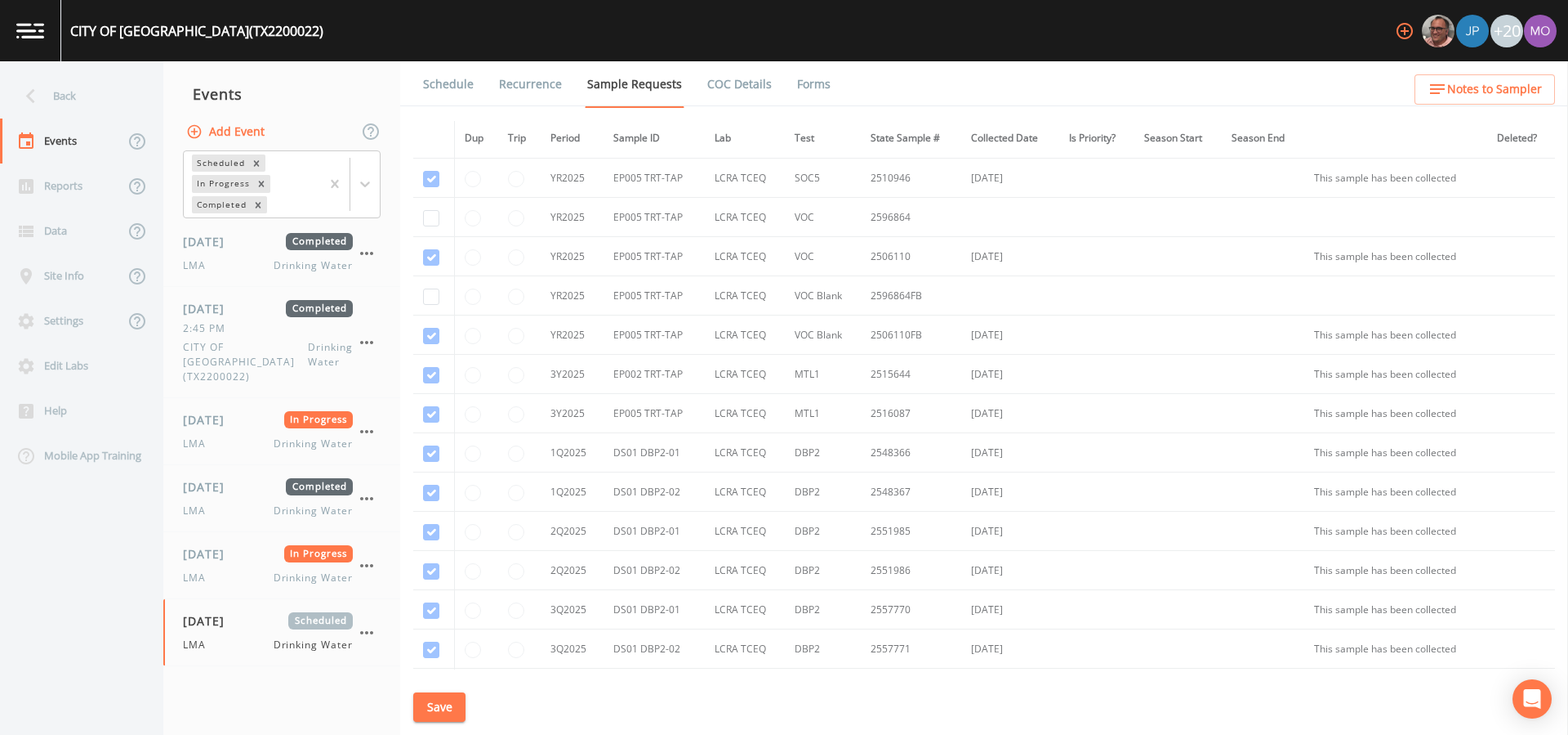
scroll to position [855, 0]
click at [427, 222] on input "checkbox" at bounding box center [432, 223] width 16 height 16
checkbox input "true"
click at [427, 298] on input "checkbox" at bounding box center [432, 302] width 16 height 16
checkbox input "true"
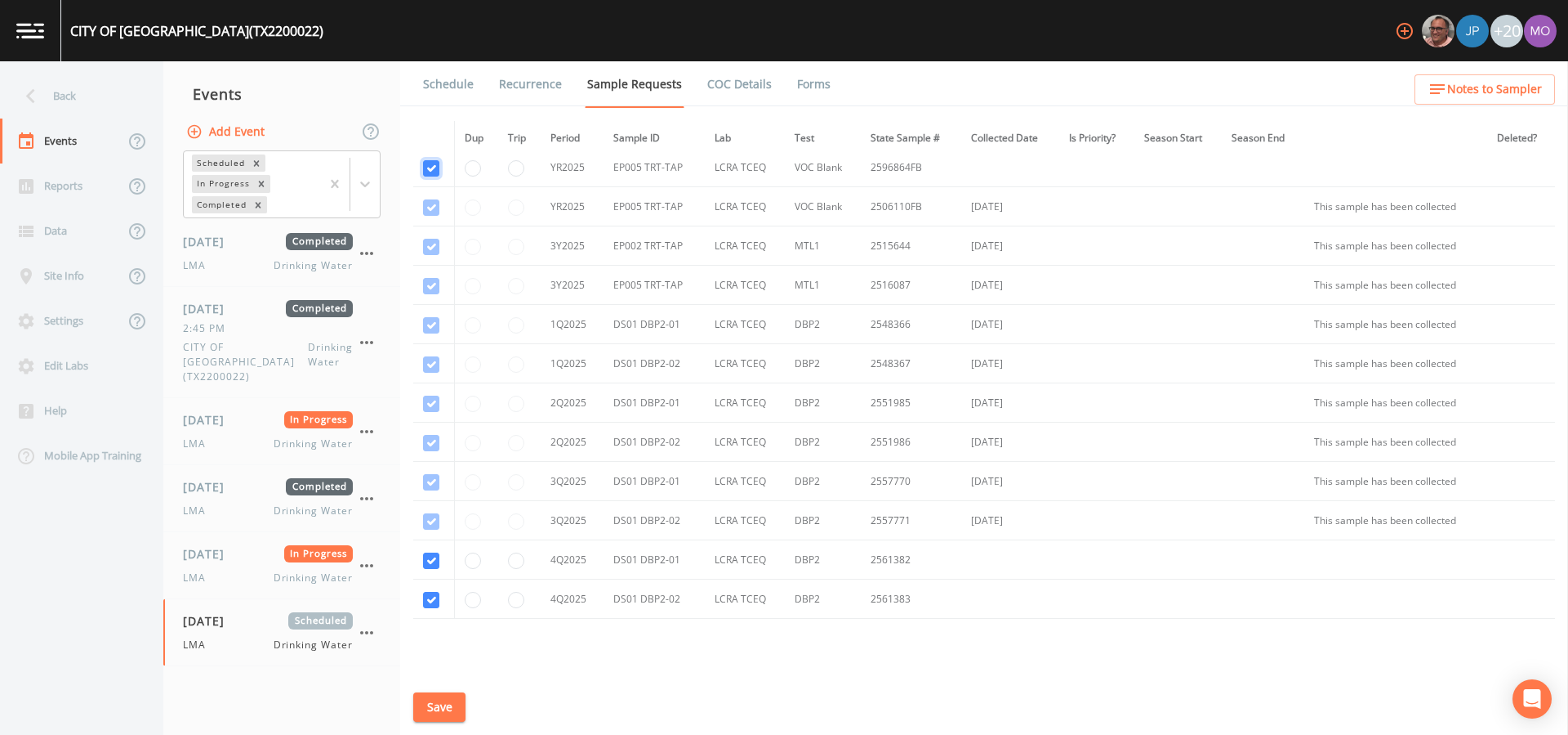
scroll to position [1069, 0]
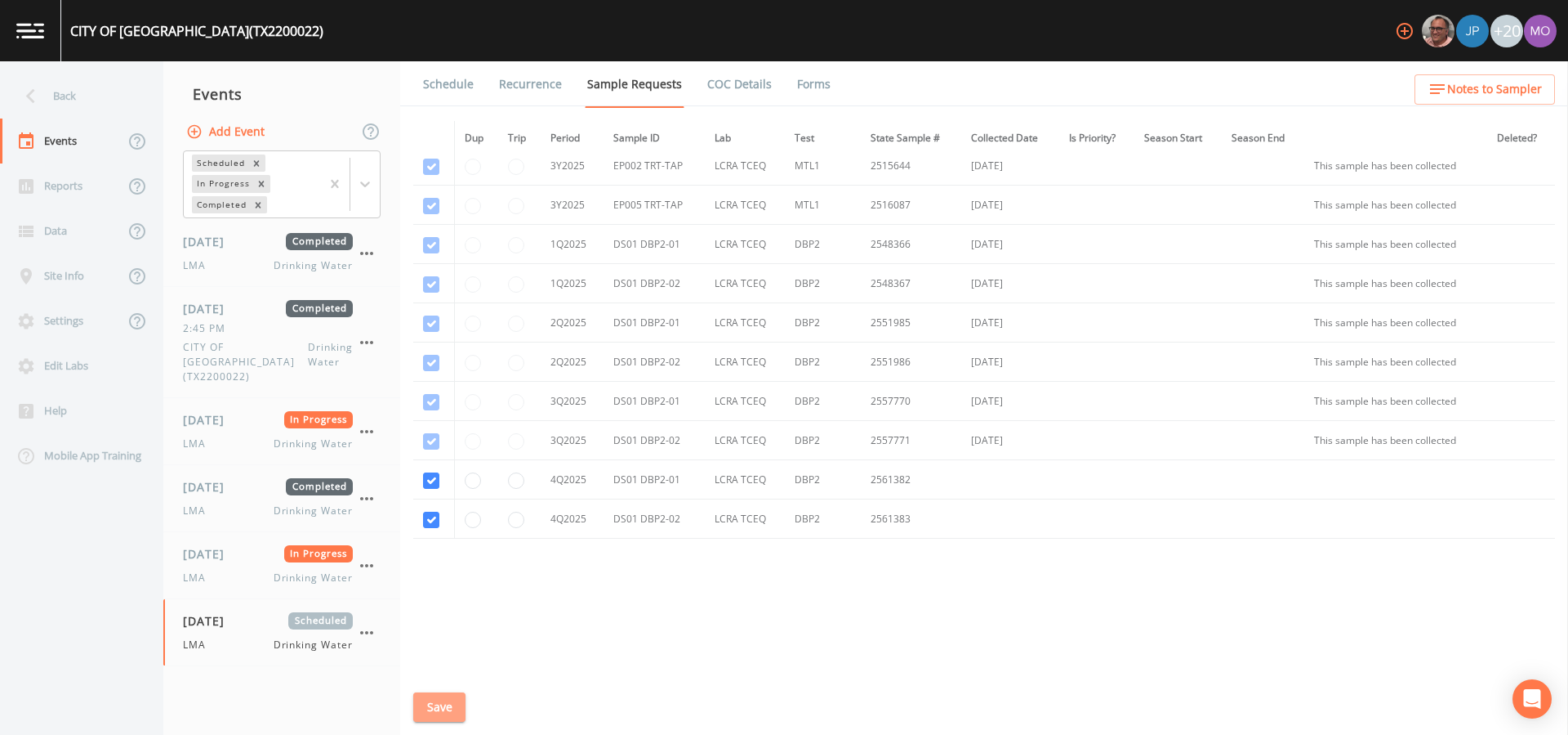
click at [448, 695] on button "Save" at bounding box center [439, 707] width 52 height 30
click at [444, 82] on link "Schedule" at bounding box center [448, 84] width 55 height 46
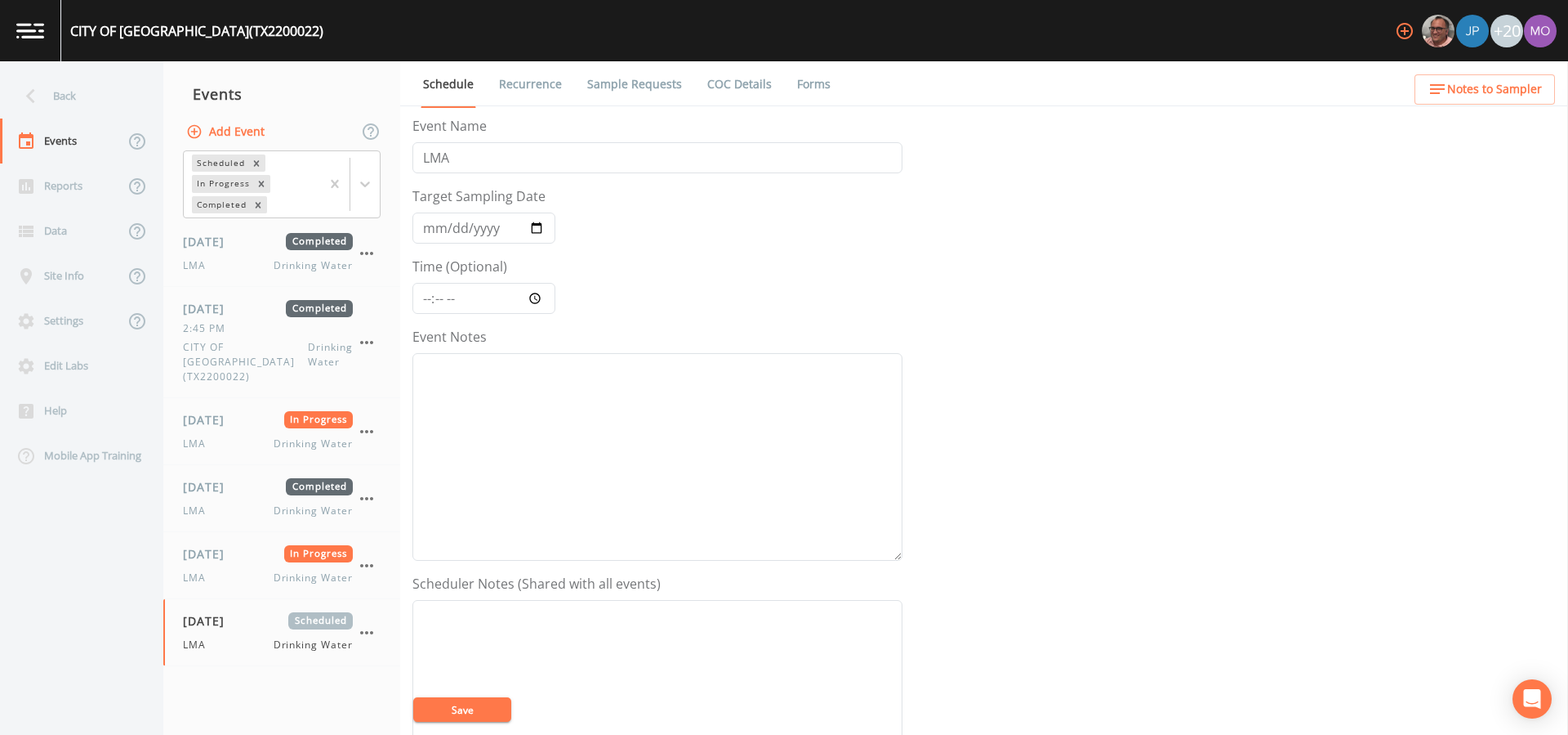
scroll to position [419, 0]
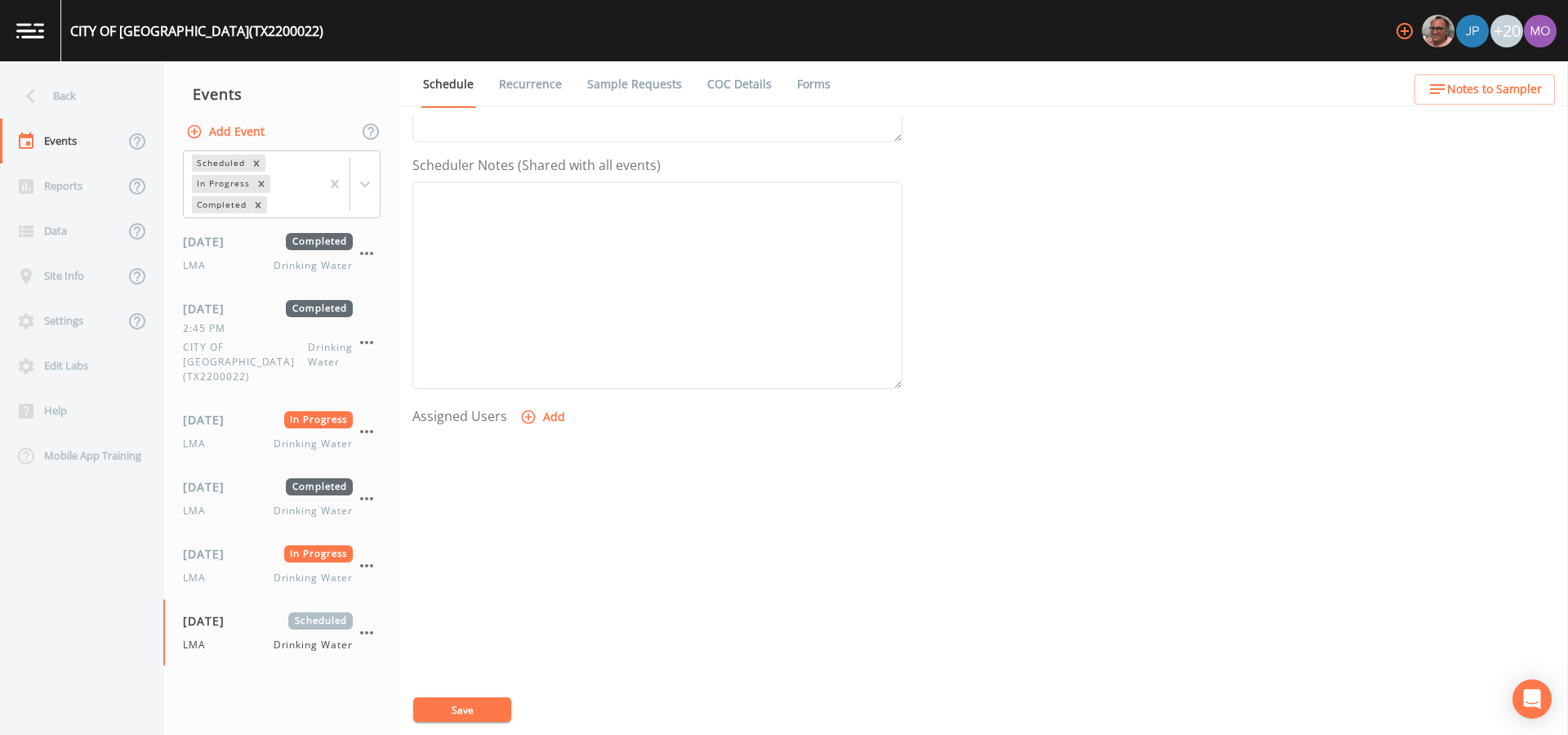
click at [549, 419] on button "Add" at bounding box center [544, 417] width 54 height 30
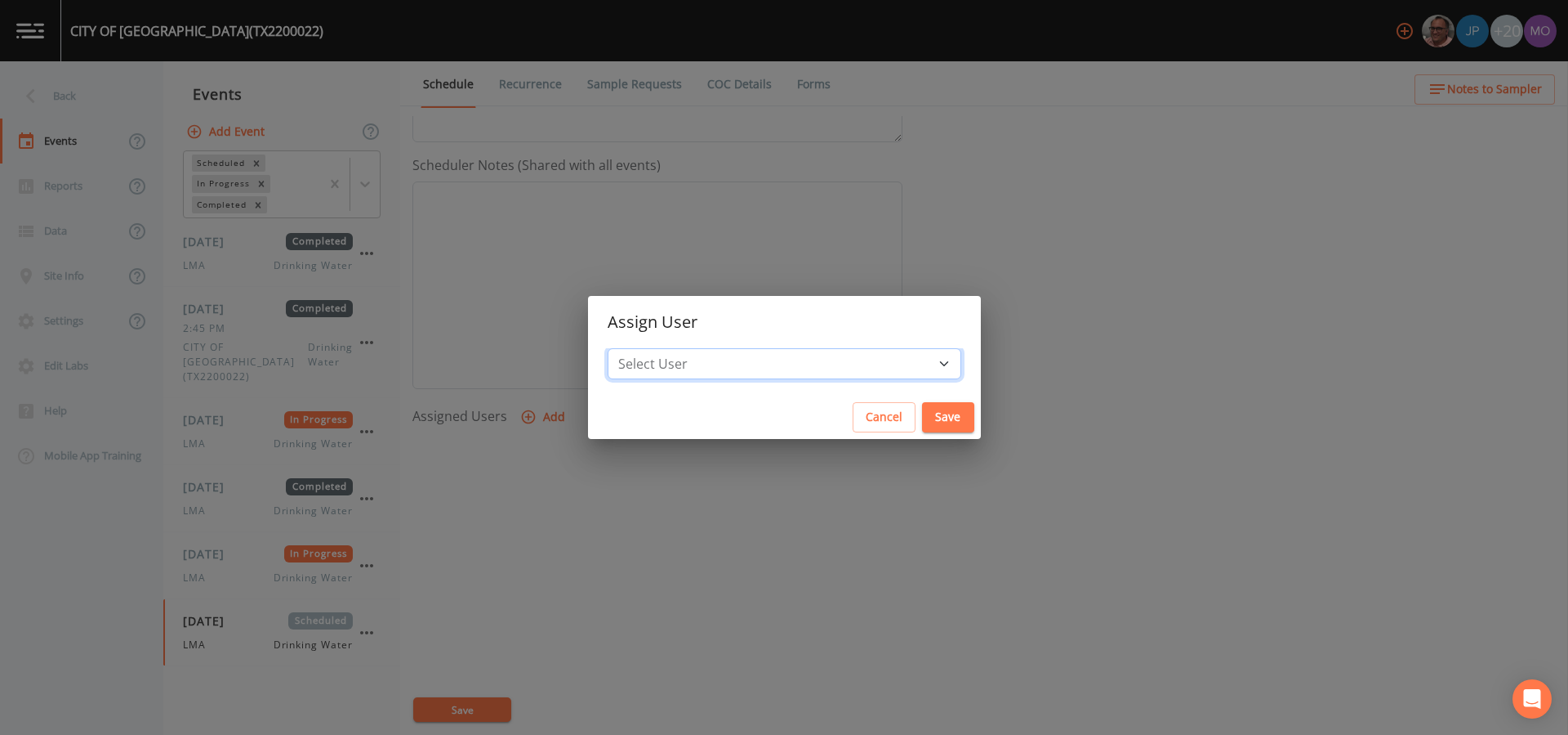
click at [706, 374] on select "Select User [PERSON_NAME] [PERSON_NAME] [PERSON_NAME] [PERSON_NAME] [PERSON_NAM…" at bounding box center [784, 363] width 353 height 31
select select "929757a4-3a67-412e-8a17-ec670da8541b"
click at [666, 348] on select "Select User [PERSON_NAME] [PERSON_NAME] [PERSON_NAME] [PERSON_NAME] [PERSON_NAM…" at bounding box center [784, 363] width 353 height 31
click at [922, 414] on button "Save" at bounding box center [948, 417] width 52 height 30
select select
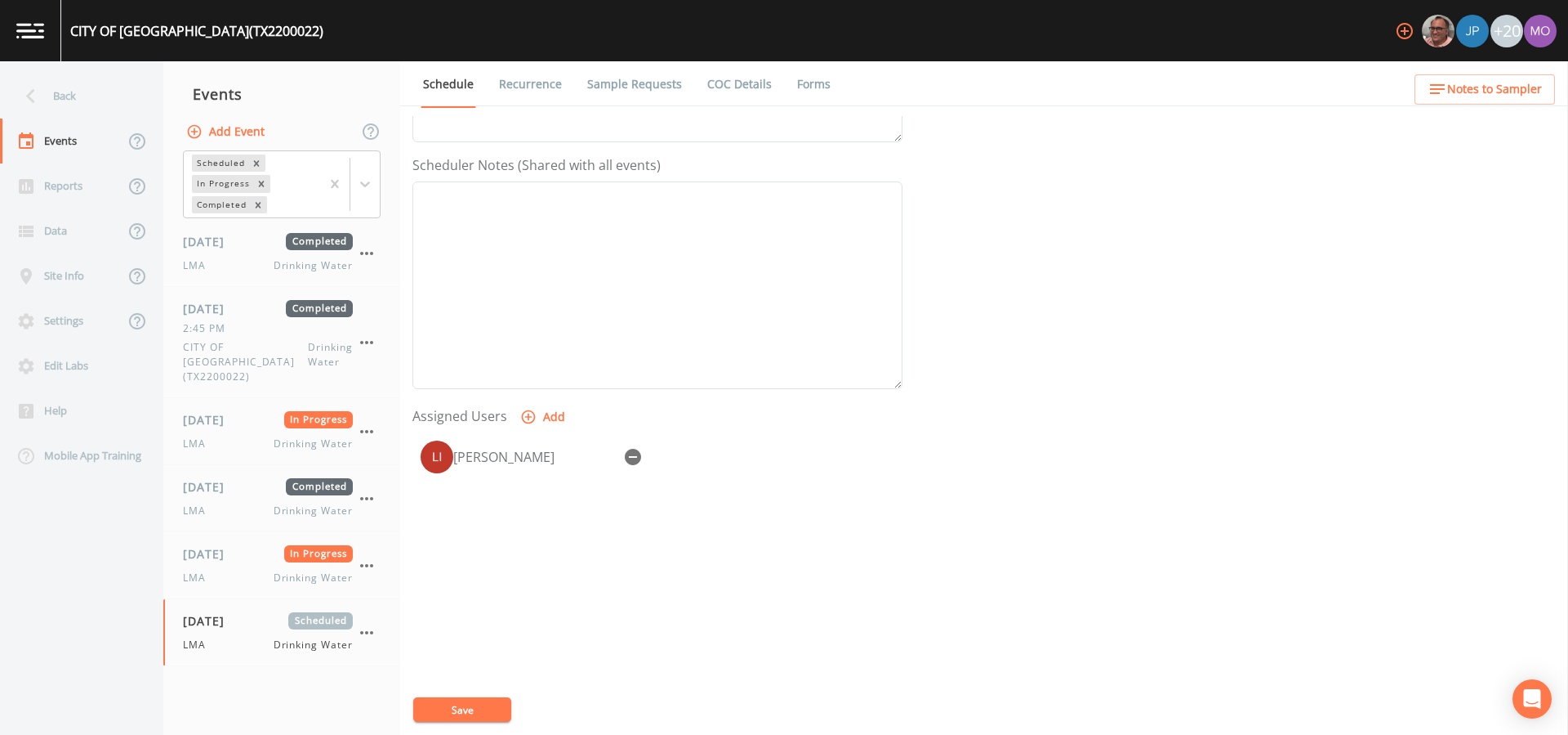
click at [469, 709] on button "Save" at bounding box center [462, 709] width 98 height 25
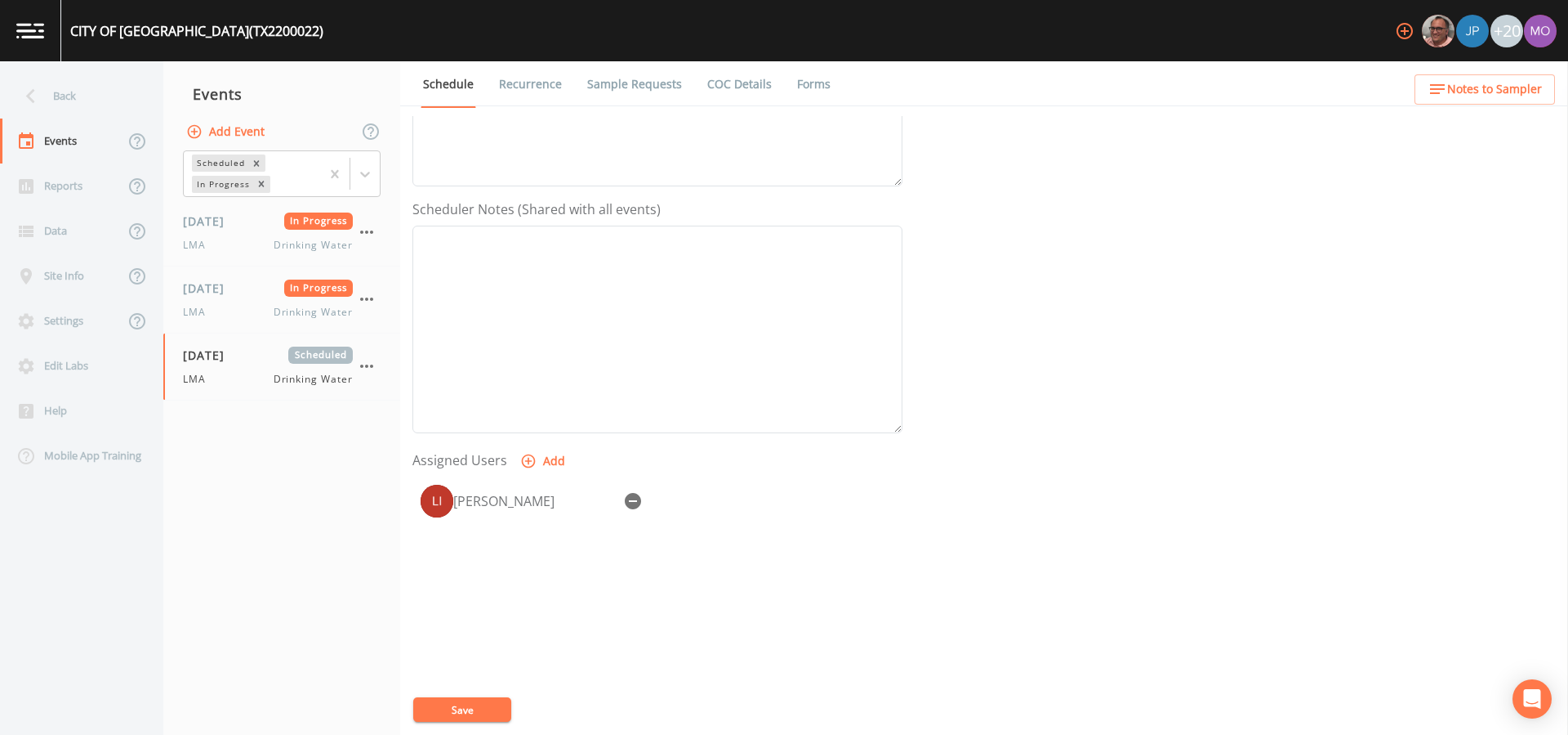
scroll to position [419, 0]
